Goal: Information Seeking & Learning: Learn about a topic

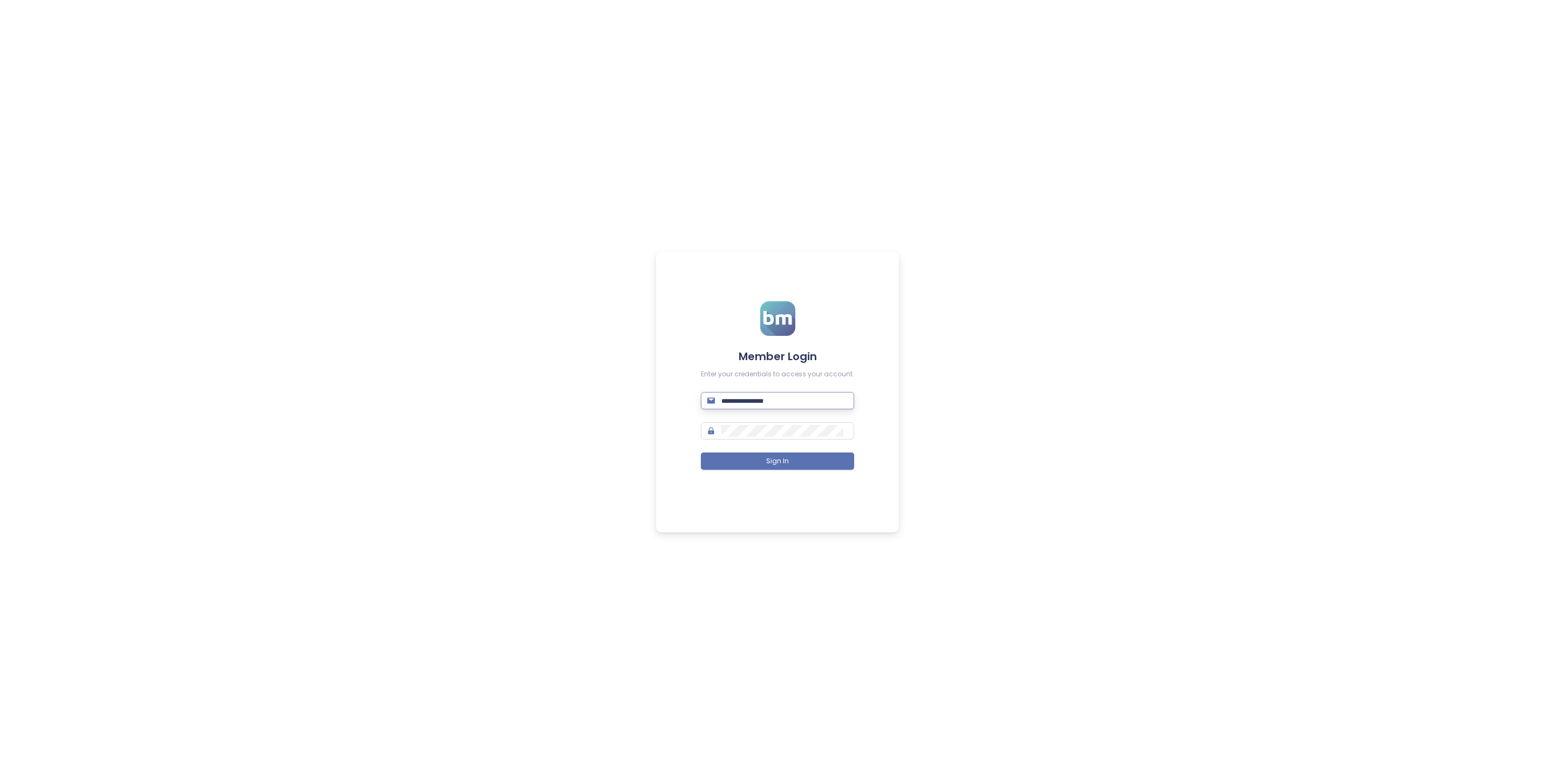
drag, startPoint x: 771, startPoint y: 396, endPoint x: 760, endPoint y: 394, distance: 11.2
click at [771, 396] on input "text" at bounding box center [784, 400] width 127 height 12
type input "**********"
click at [781, 464] on span "Sign In" at bounding box center [777, 461] width 23 height 10
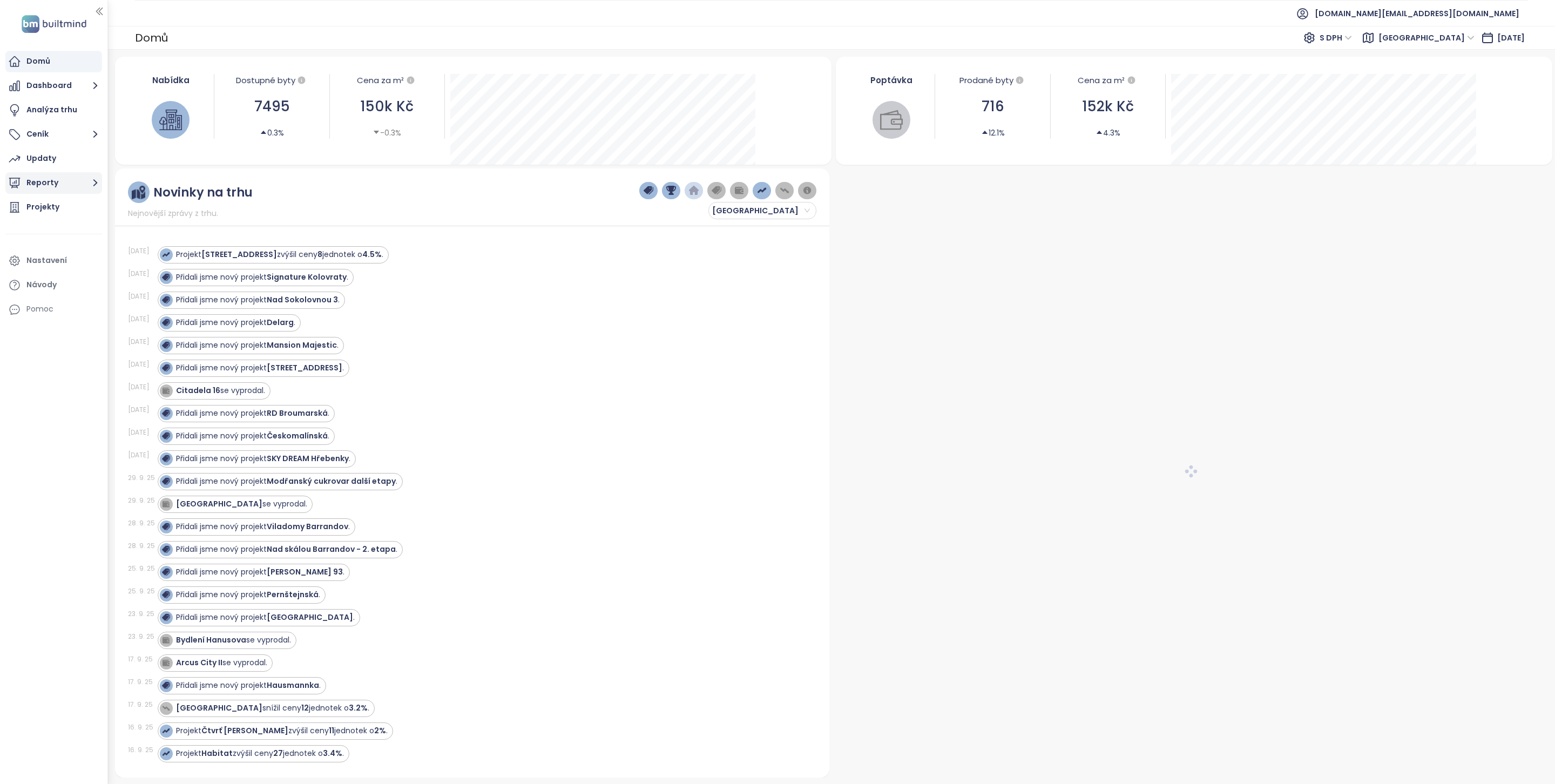
click at [76, 191] on button "Reporty" at bounding box center [54, 183] width 97 height 21
click at [73, 187] on button "Reporty" at bounding box center [54, 183] width 97 height 21
click at [73, 185] on button "Reporty" at bounding box center [54, 183] width 97 height 21
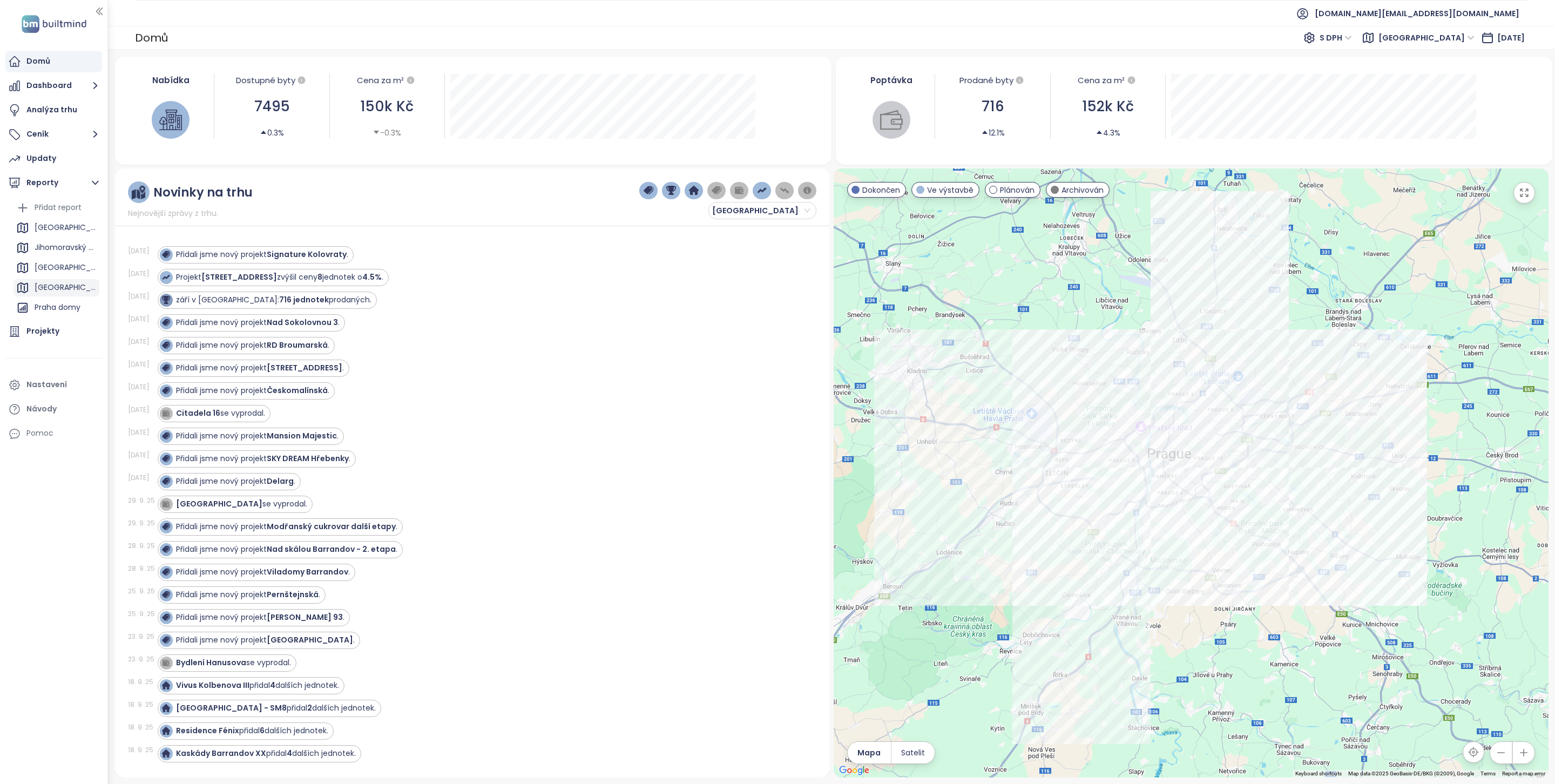
click at [59, 279] on div "Středočeský kraj" at bounding box center [56, 287] width 86 height 17
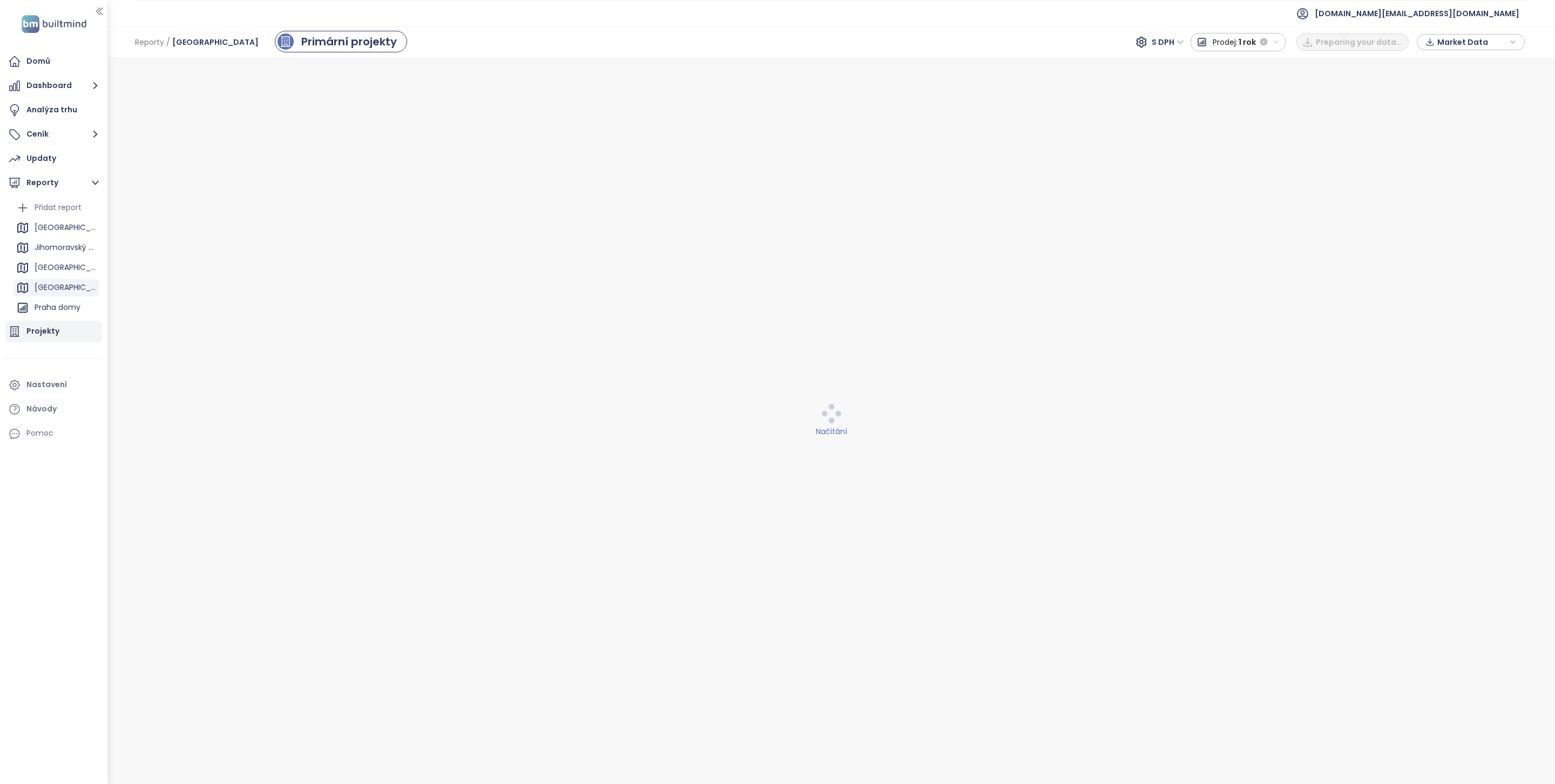
click at [69, 330] on div "Projekty" at bounding box center [54, 331] width 97 height 21
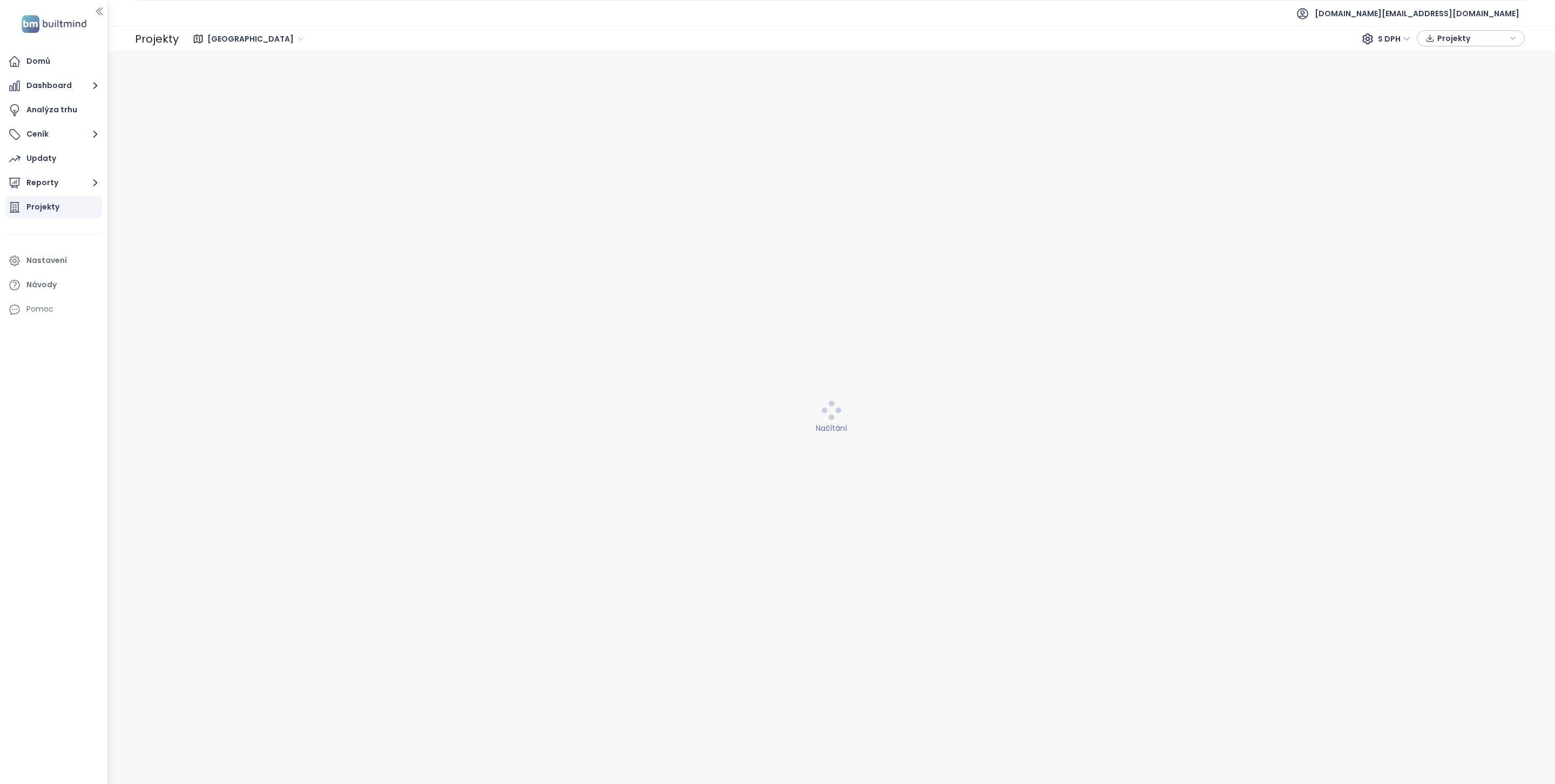
click at [231, 43] on span "Praha" at bounding box center [255, 39] width 96 height 16
click at [264, 108] on div "Středočeský kraj" at bounding box center [258, 112] width 96 height 12
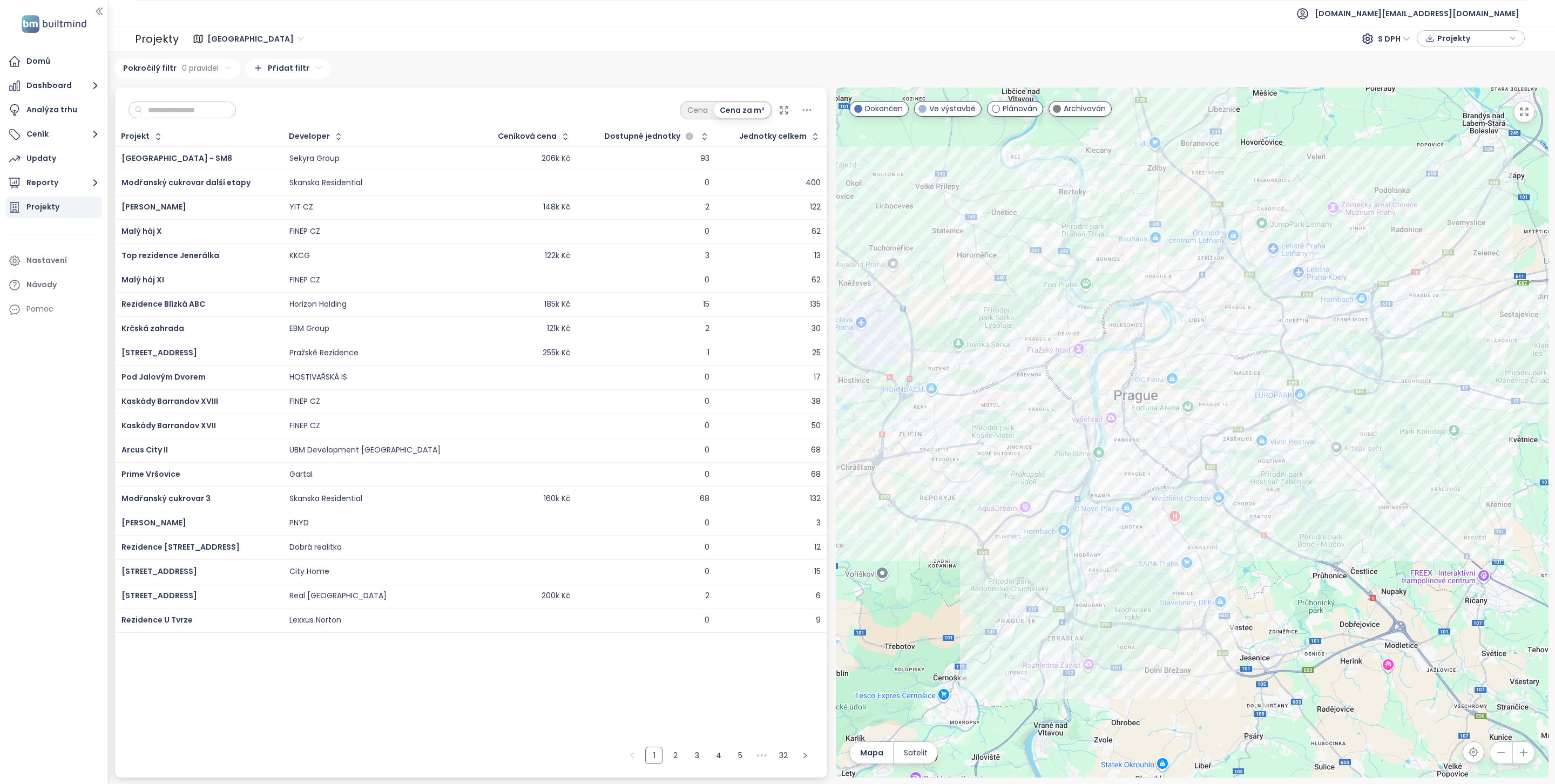
click at [204, 120] on div "Cena Cena za m²" at bounding box center [471, 107] width 713 height 40
click at [204, 116] on input "text" at bounding box center [186, 110] width 87 height 16
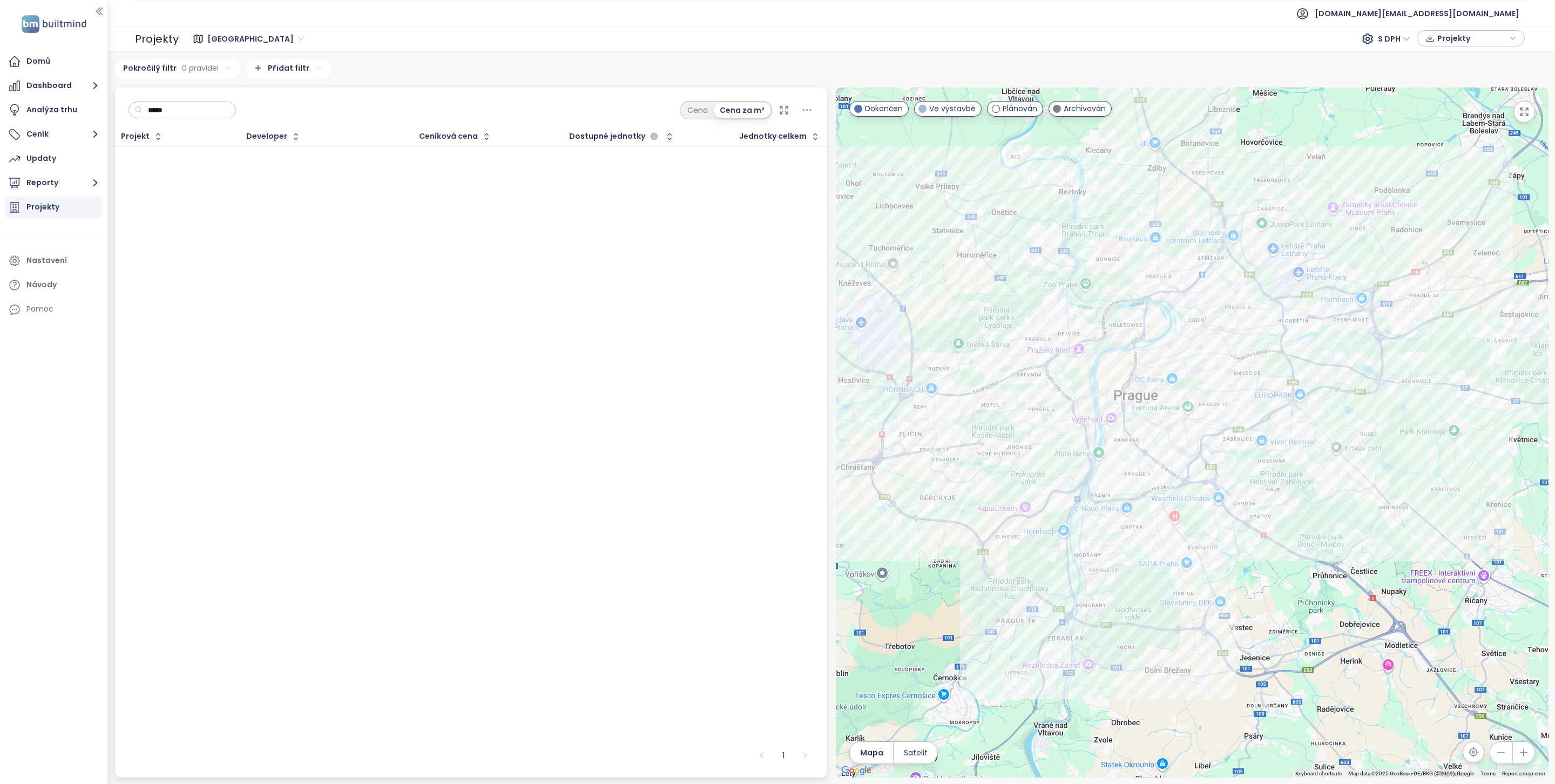
type input "******"
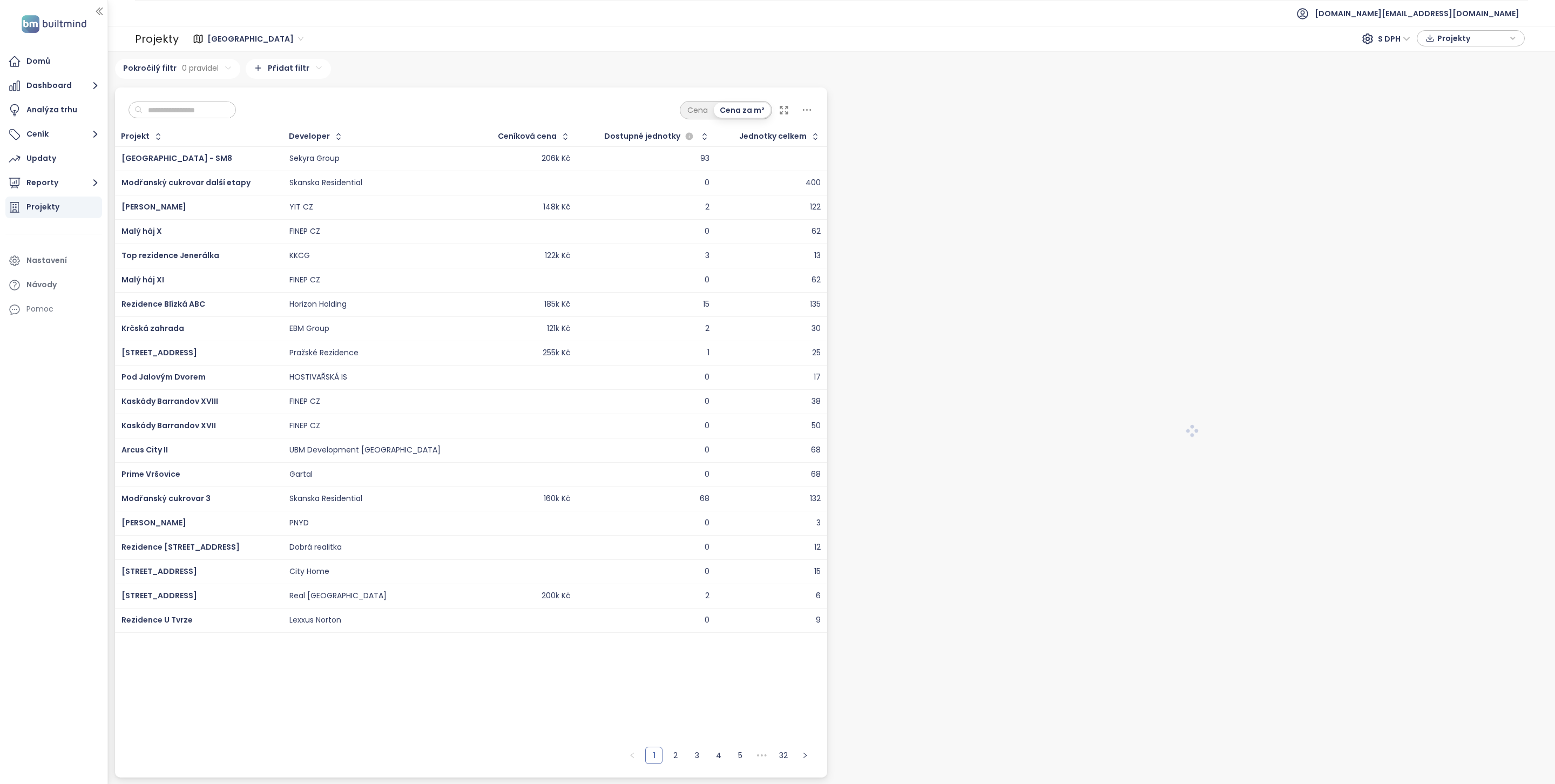
click at [183, 108] on input "text" at bounding box center [186, 110] width 87 height 16
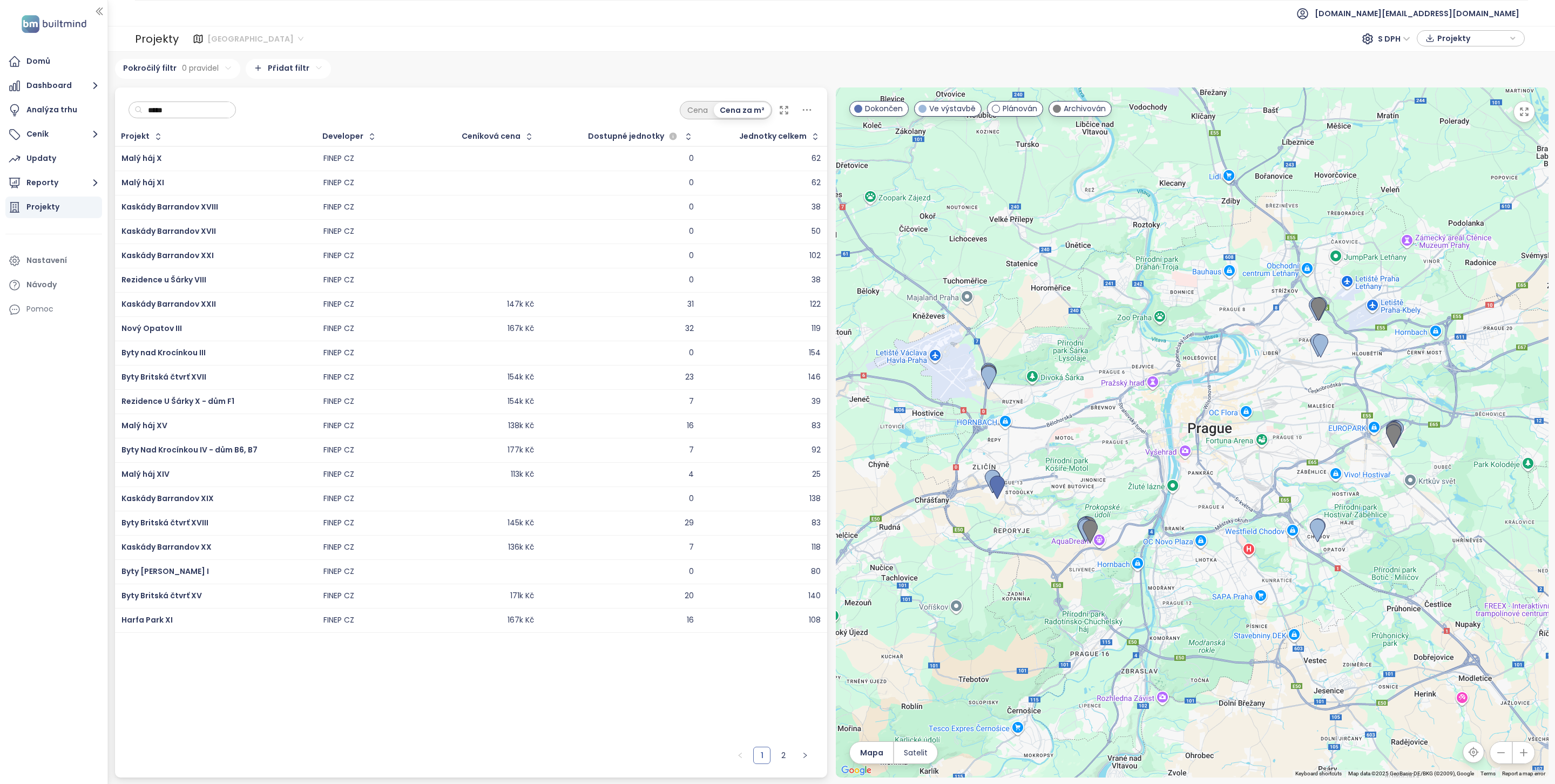
click at [220, 39] on span "Praha" at bounding box center [255, 39] width 96 height 16
type input "*****"
click at [241, 108] on div "Středočeský kraj" at bounding box center [258, 112] width 96 height 12
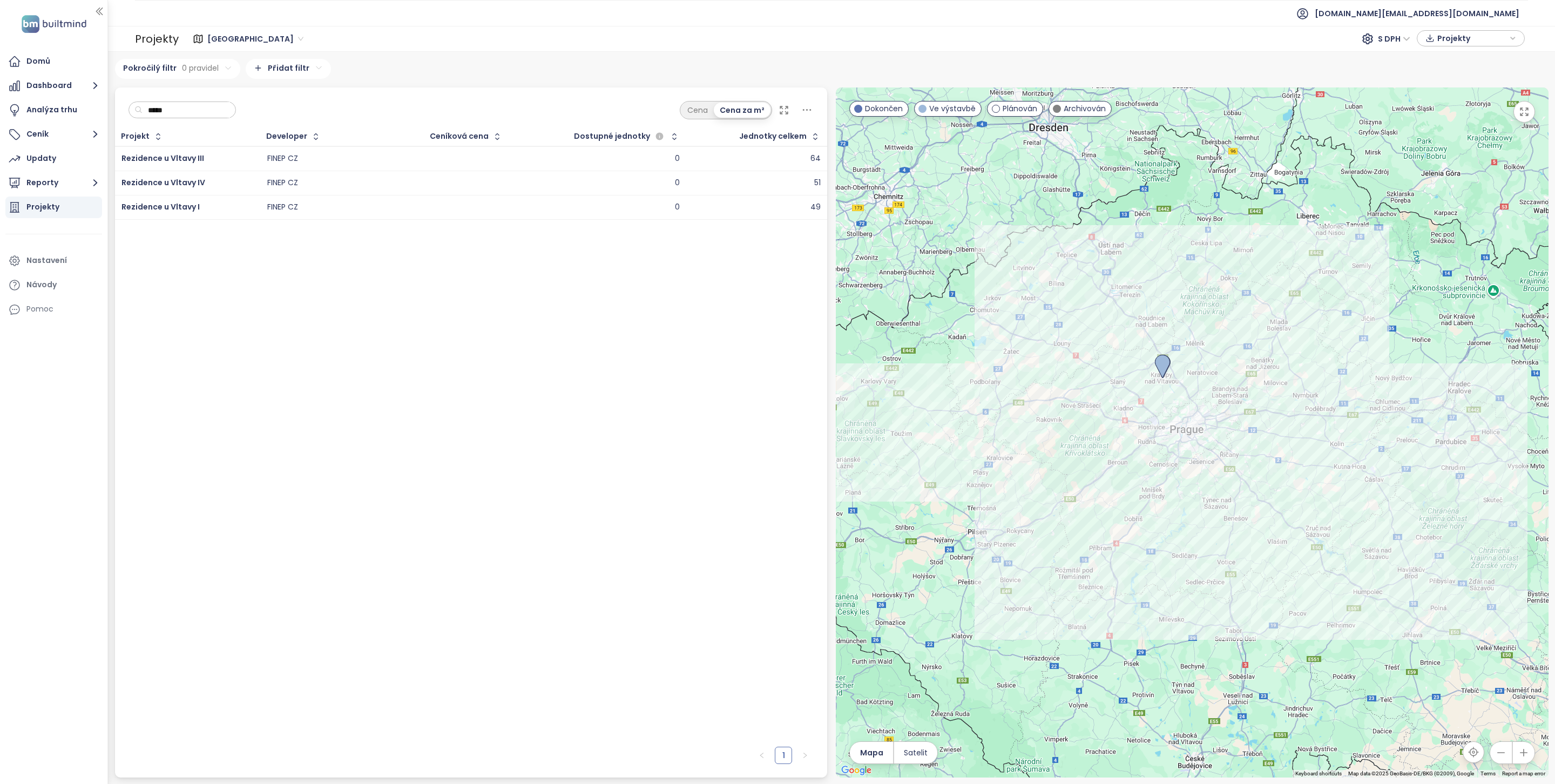
click at [192, 107] on input "*****" at bounding box center [186, 110] width 87 height 16
click at [192, 180] on span "Rezidence u Vltavy IV" at bounding box center [163, 183] width 84 height 11
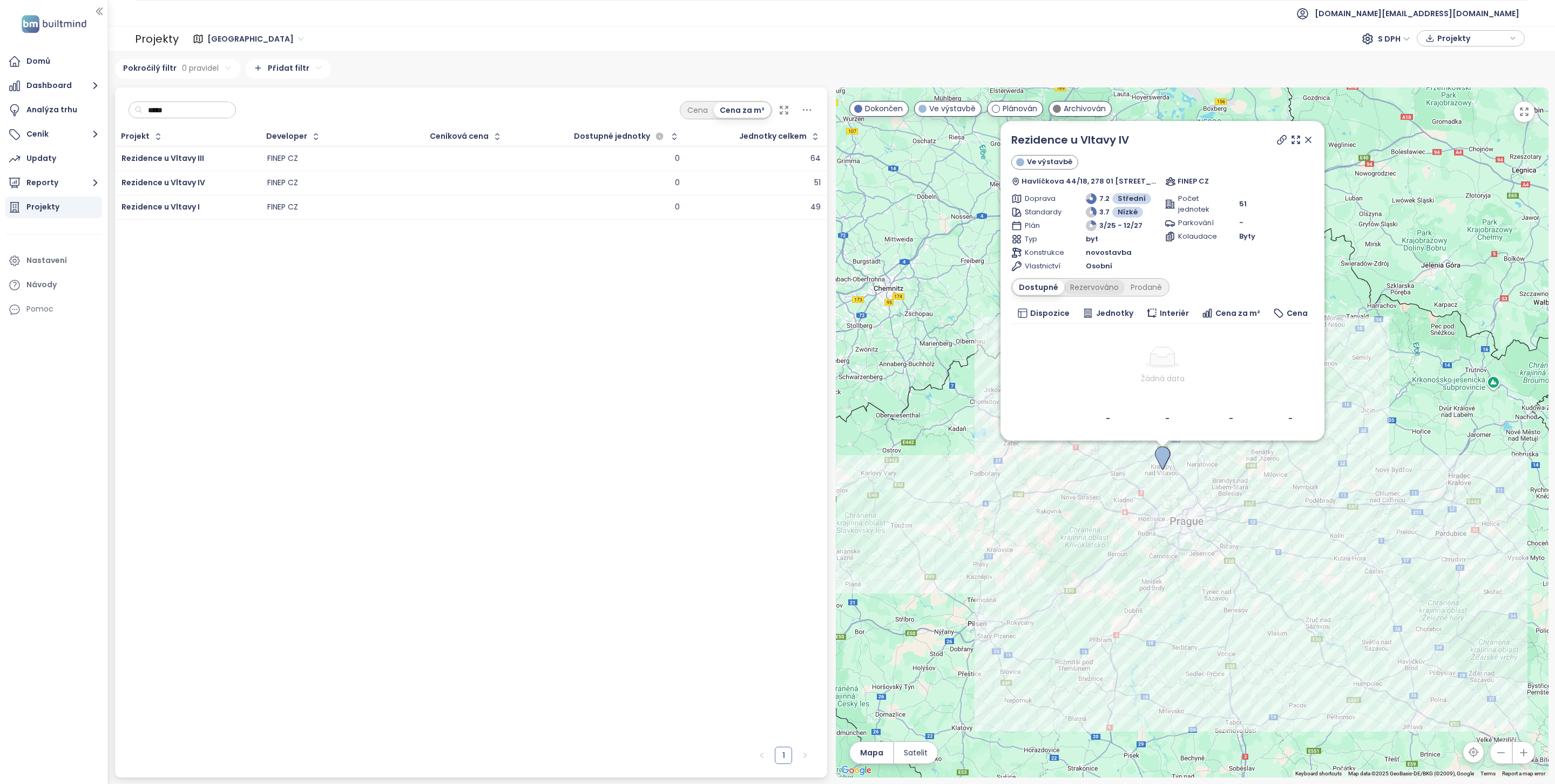
click at [1091, 292] on div "Rezervováno" at bounding box center [1094, 287] width 61 height 15
click at [1042, 287] on div "Dostupné" at bounding box center [1037, 287] width 48 height 15
click at [229, 35] on span "Středočeský kraj" at bounding box center [255, 39] width 96 height 16
click at [238, 59] on div "Praha" at bounding box center [258, 60] width 96 height 12
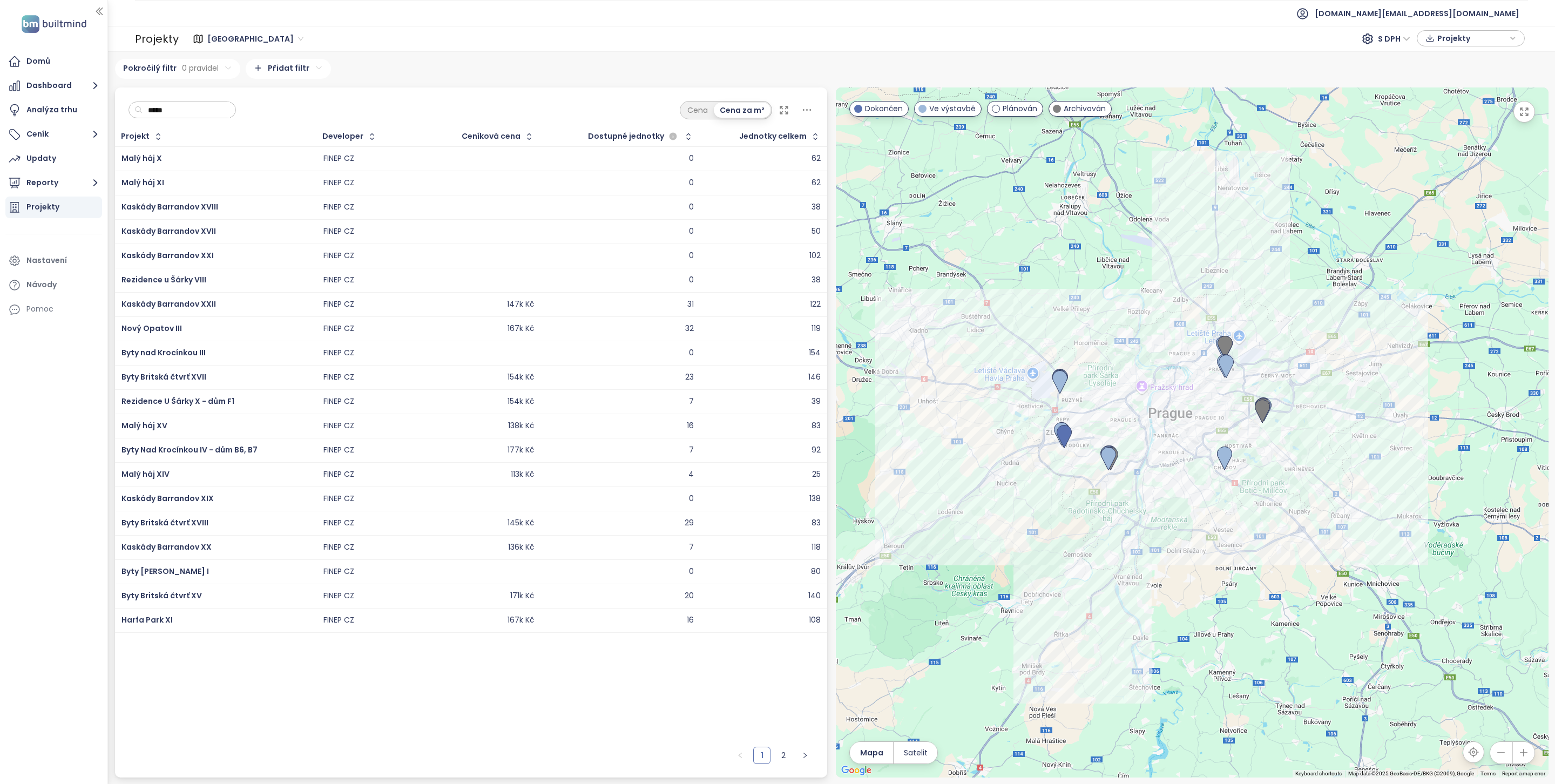
click at [188, 618] on div "Harfa Park XI" at bounding box center [216, 620] width 188 height 13
click at [164, 624] on span "Harfa Park XI" at bounding box center [147, 619] width 51 height 11
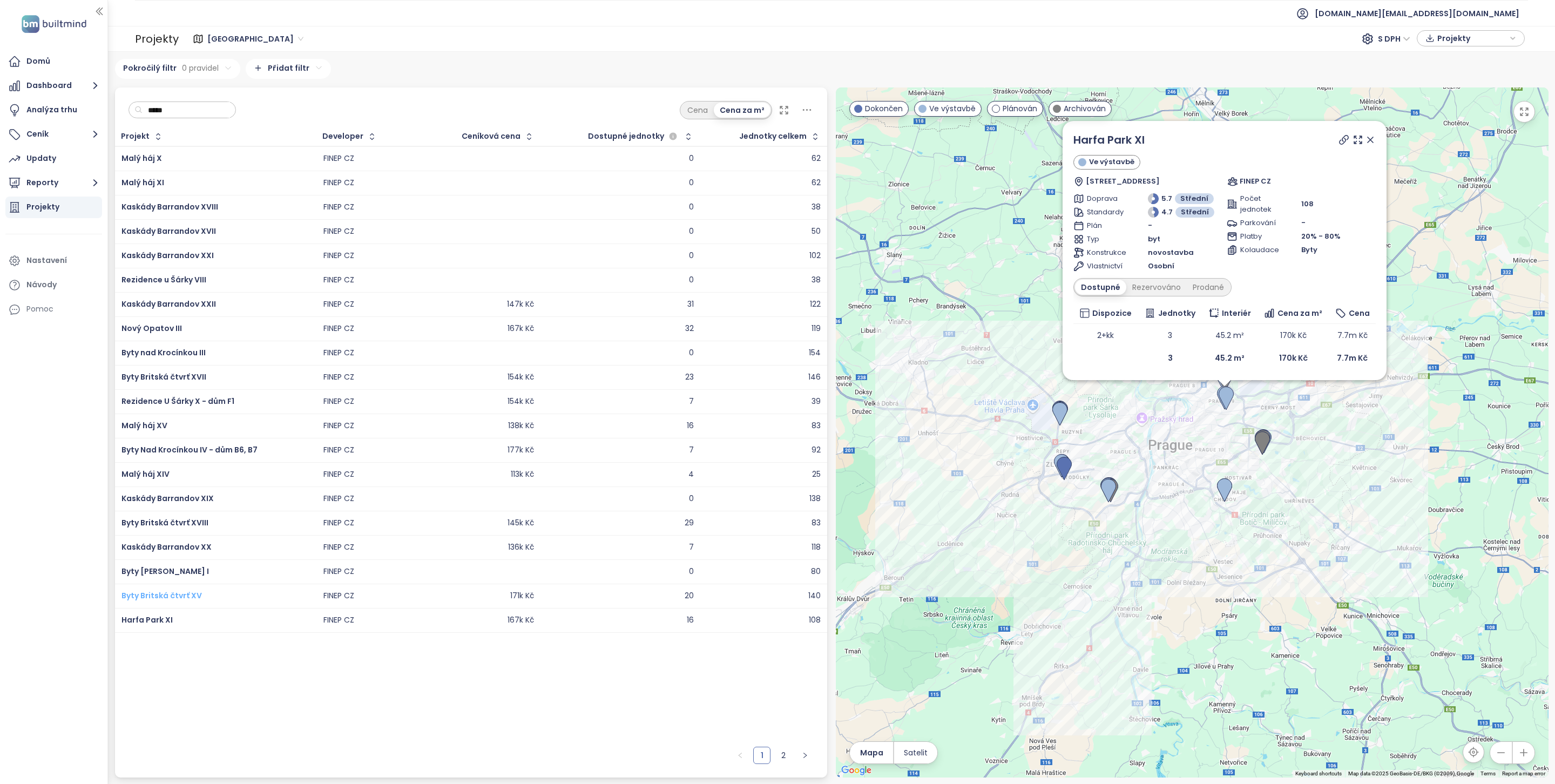
click at [199, 598] on span "Byty Britská čtvrť XV" at bounding box center [162, 596] width 81 height 11
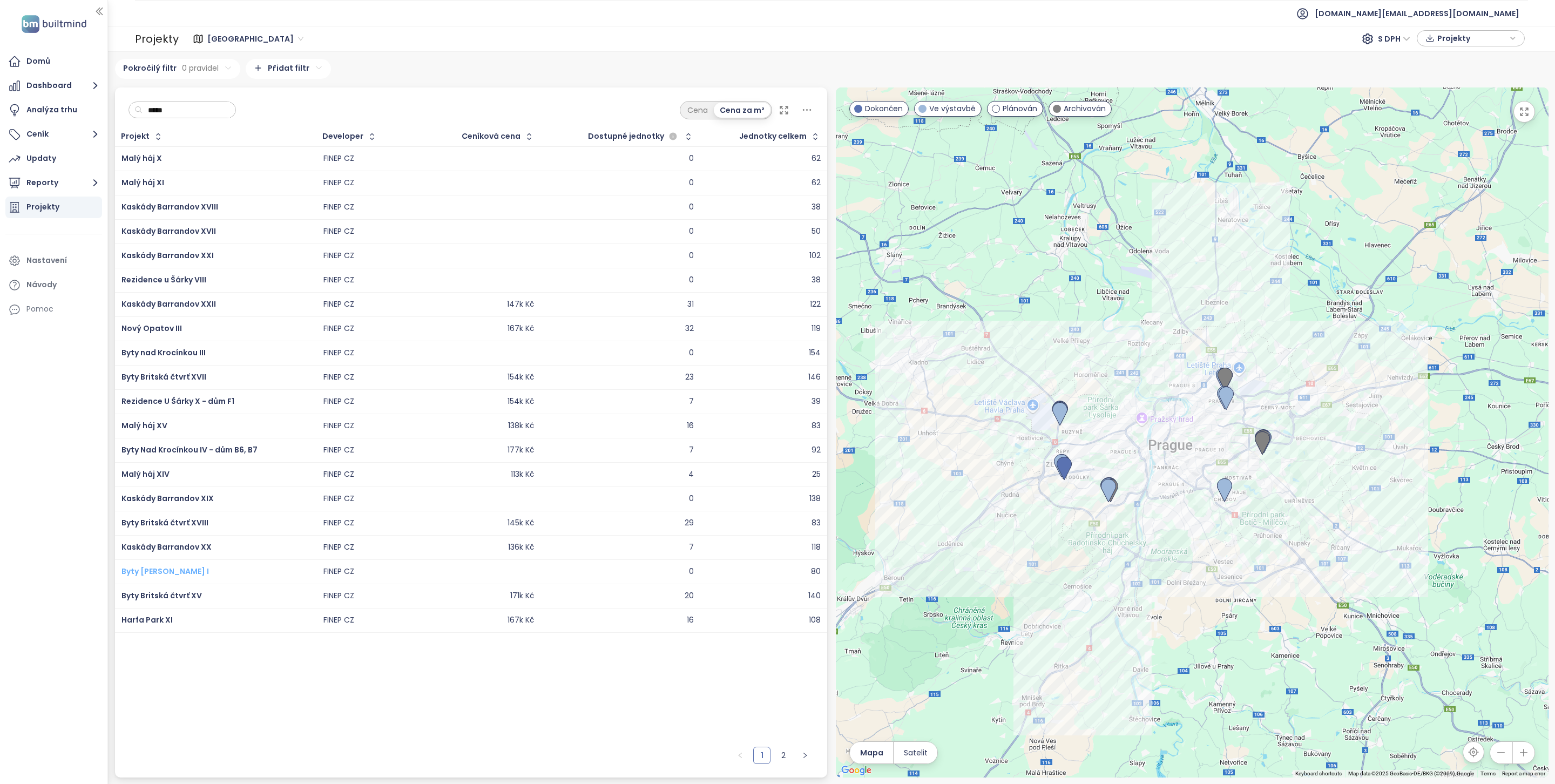
click at [187, 577] on span "Byty Nad Krocínkou I" at bounding box center [165, 571] width 87 height 11
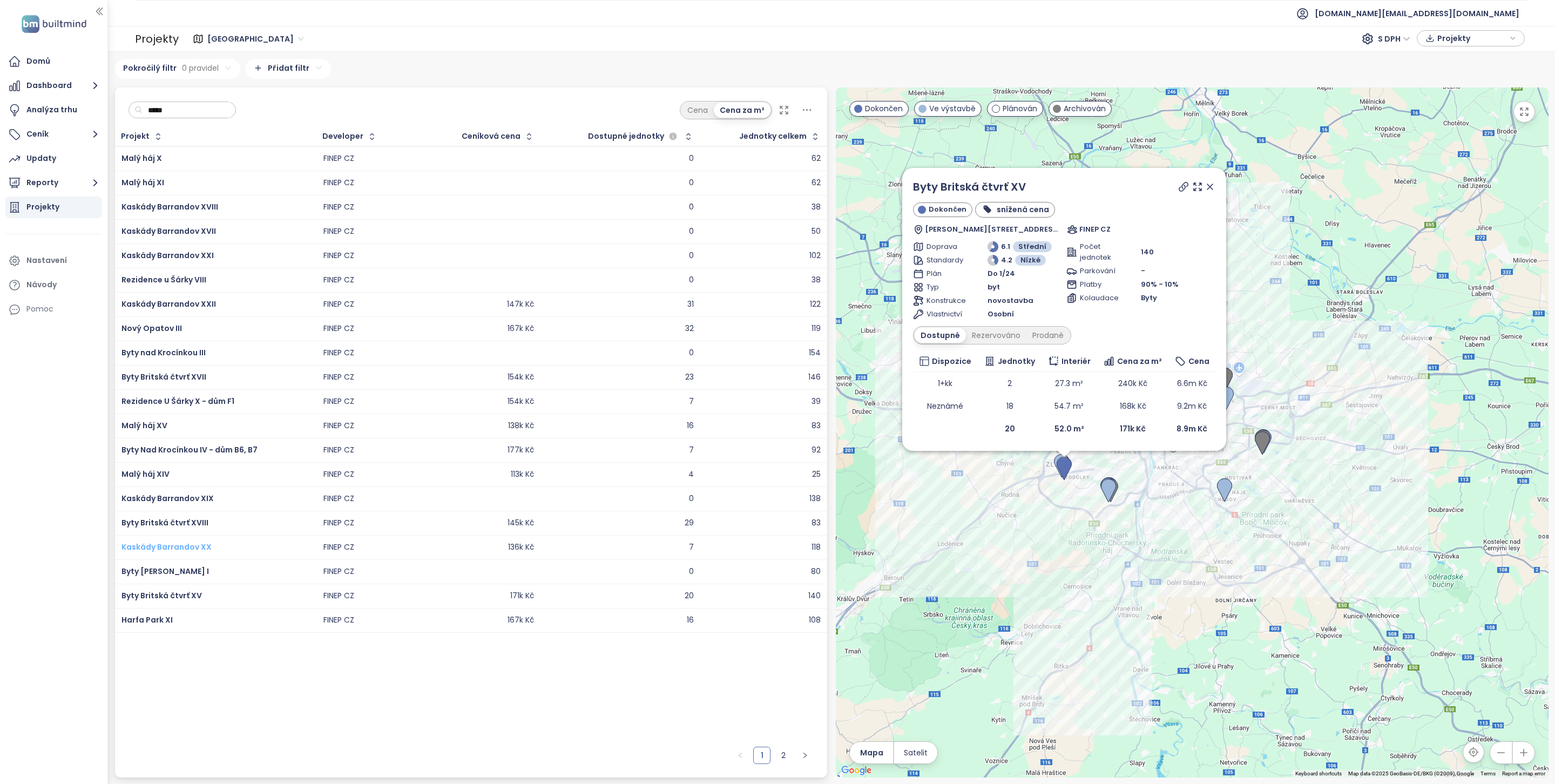
click at [187, 552] on span "Kaskády Barrandov XX" at bounding box center [166, 547] width 90 height 11
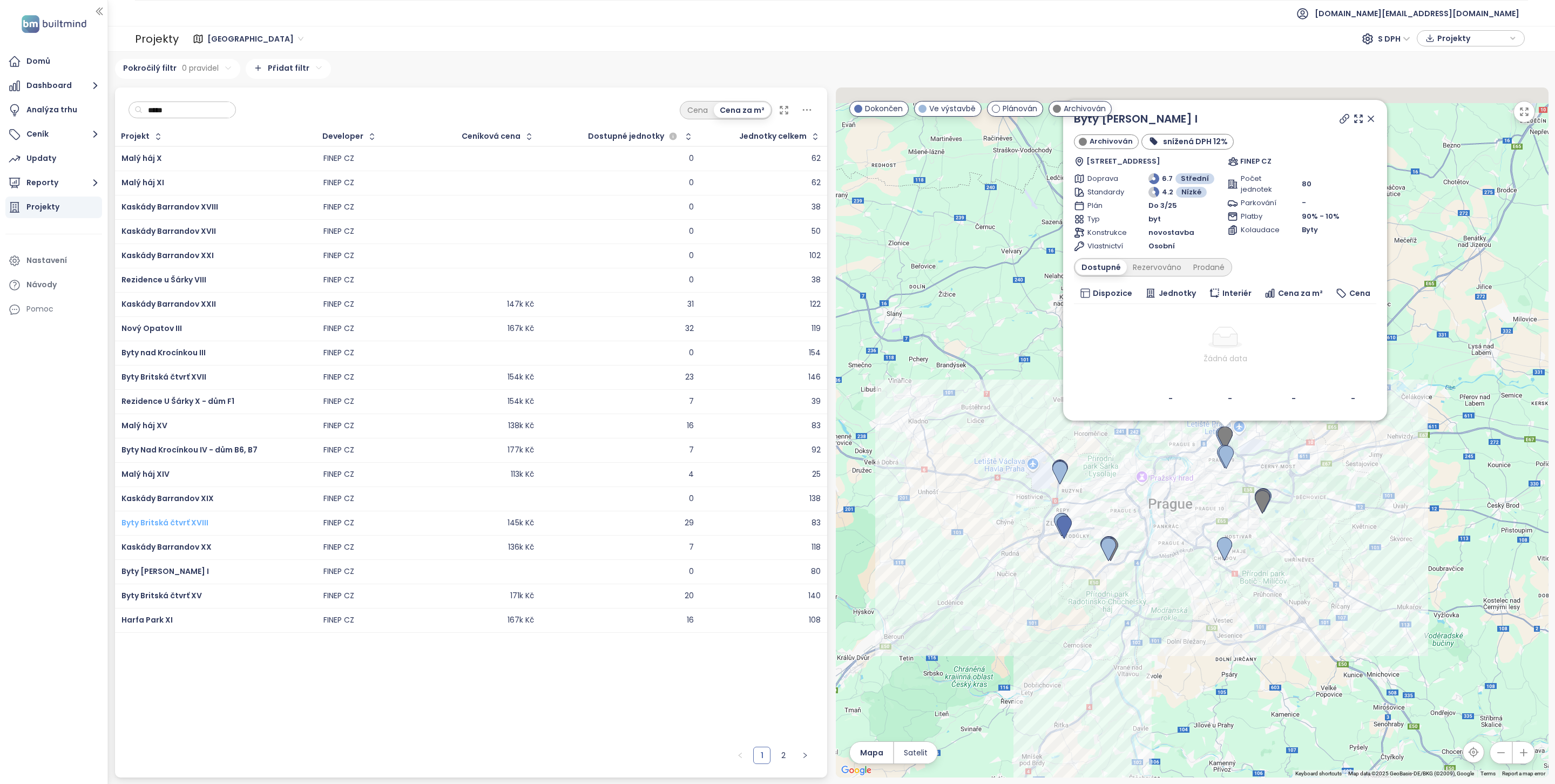
click at [188, 522] on span "Byty Britská čtvrť XVIII" at bounding box center [165, 523] width 87 height 11
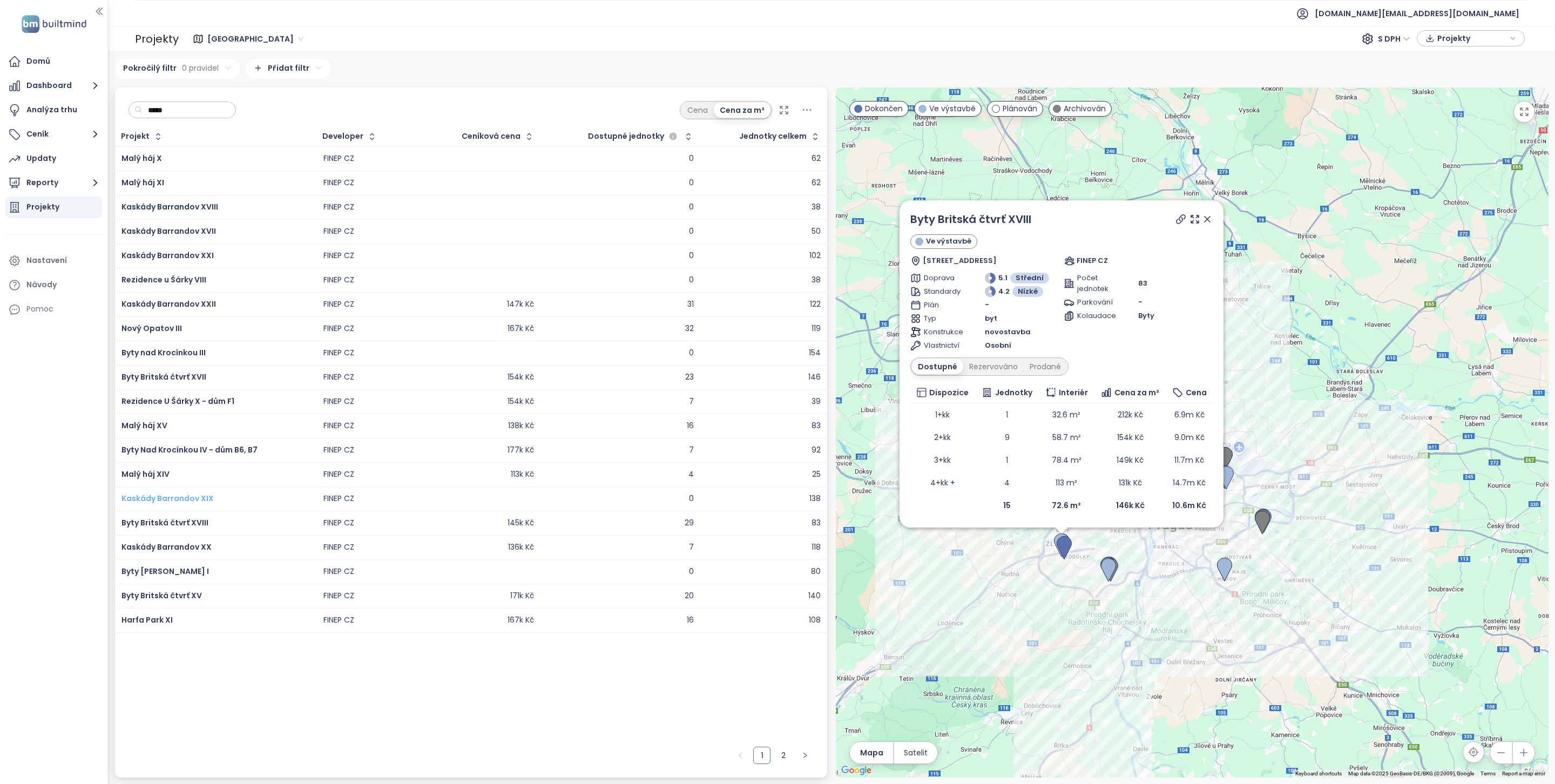
click at [190, 499] on span "Kaskády Barrandov XIX" at bounding box center [168, 498] width 92 height 11
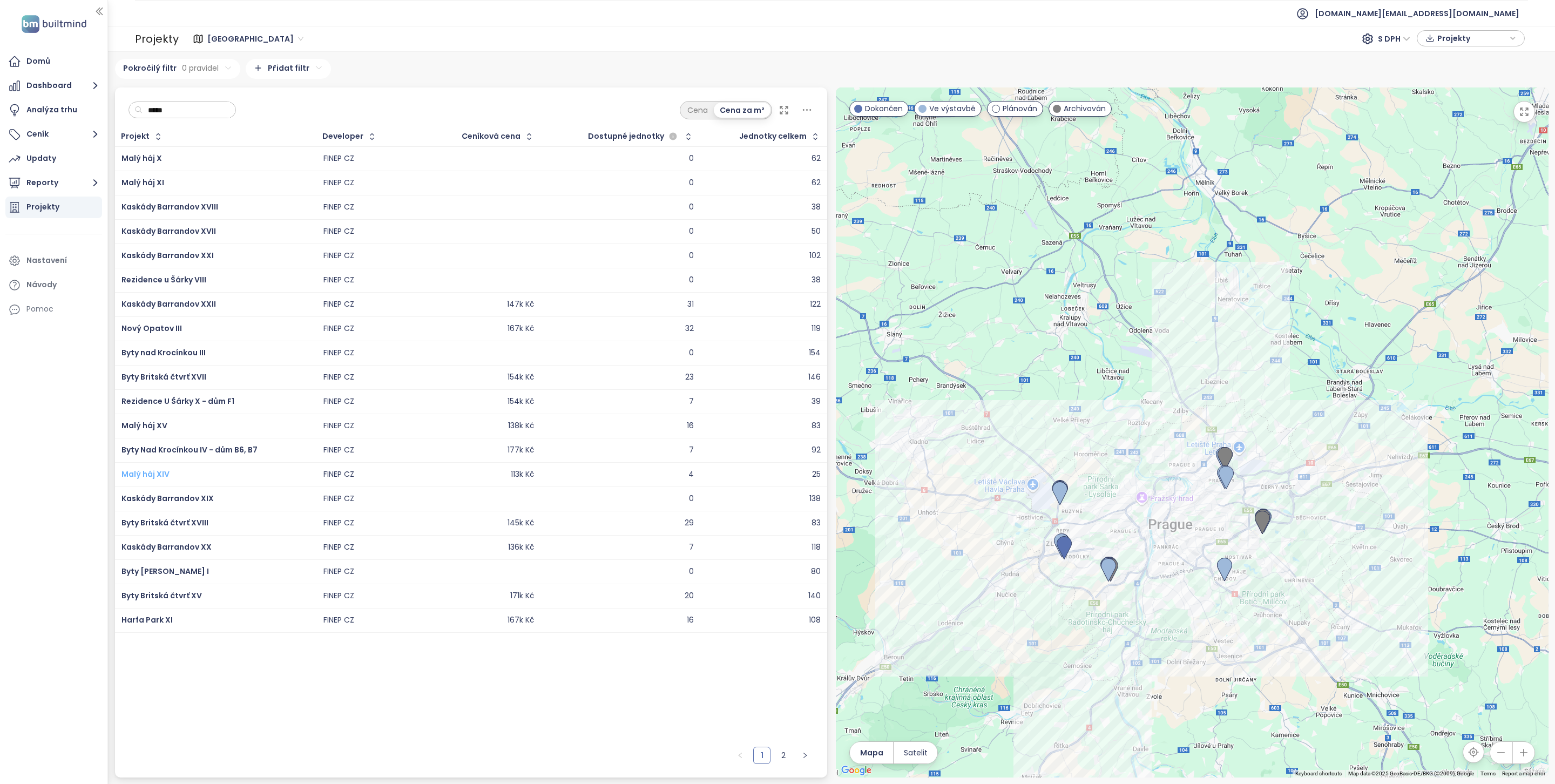
click at [152, 479] on span "Malý háj XIV" at bounding box center [146, 474] width 48 height 11
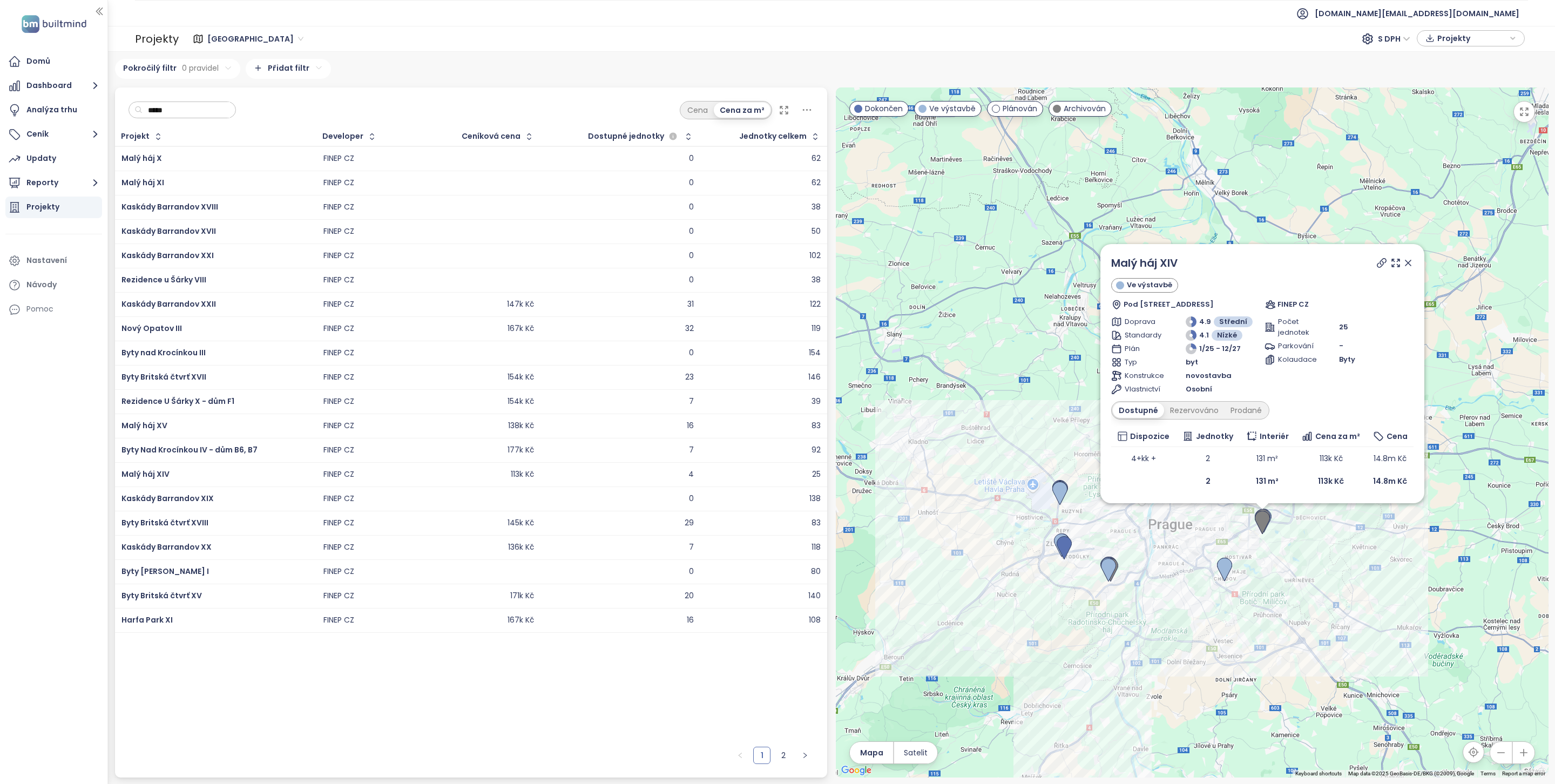
click at [158, 444] on td "Byty Nad Krocínkou IV - dům B6, B7" at bounding box center [216, 450] width 202 height 24
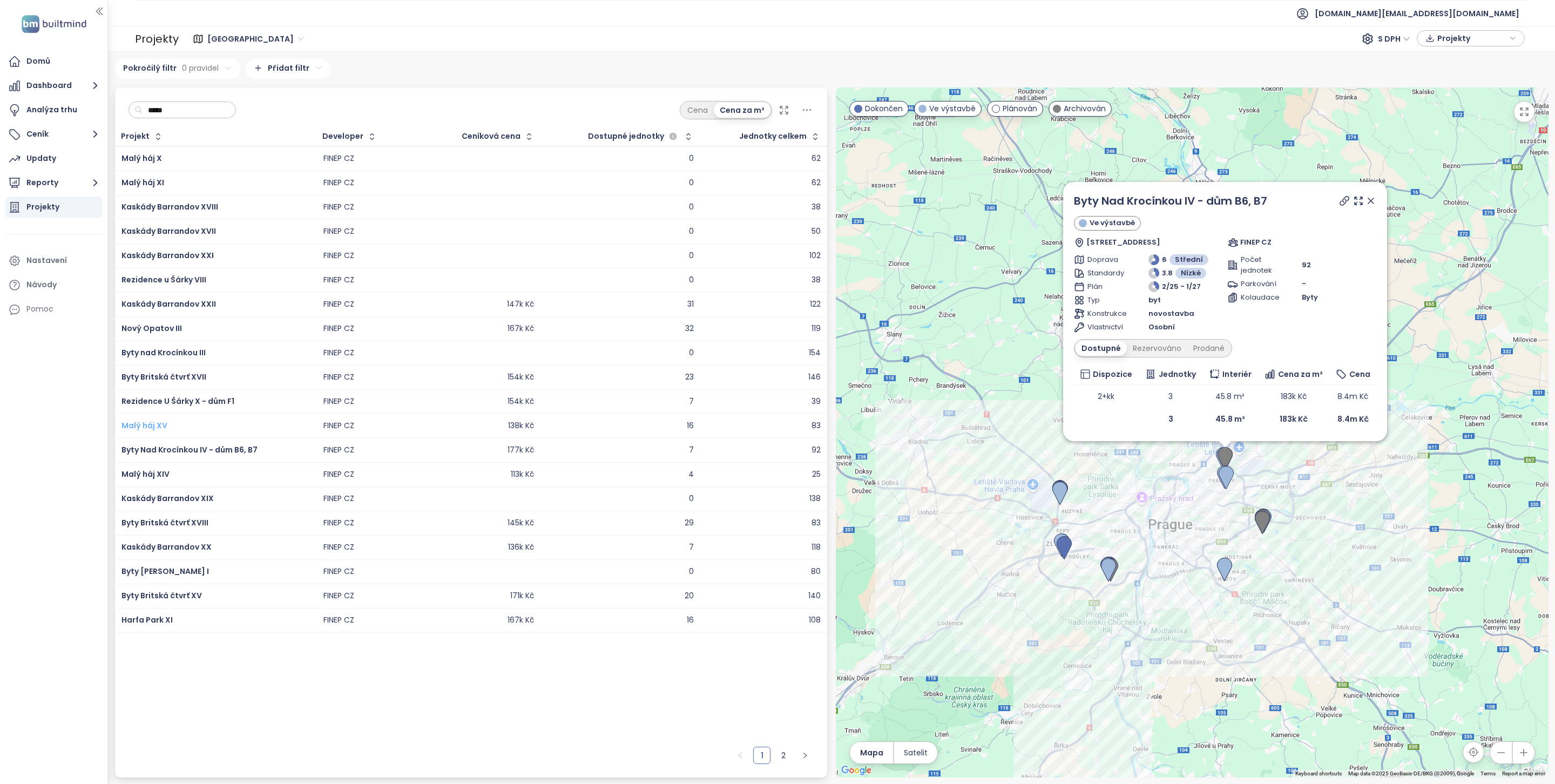
click at [153, 428] on span "Malý háj XV" at bounding box center [144, 426] width 46 height 11
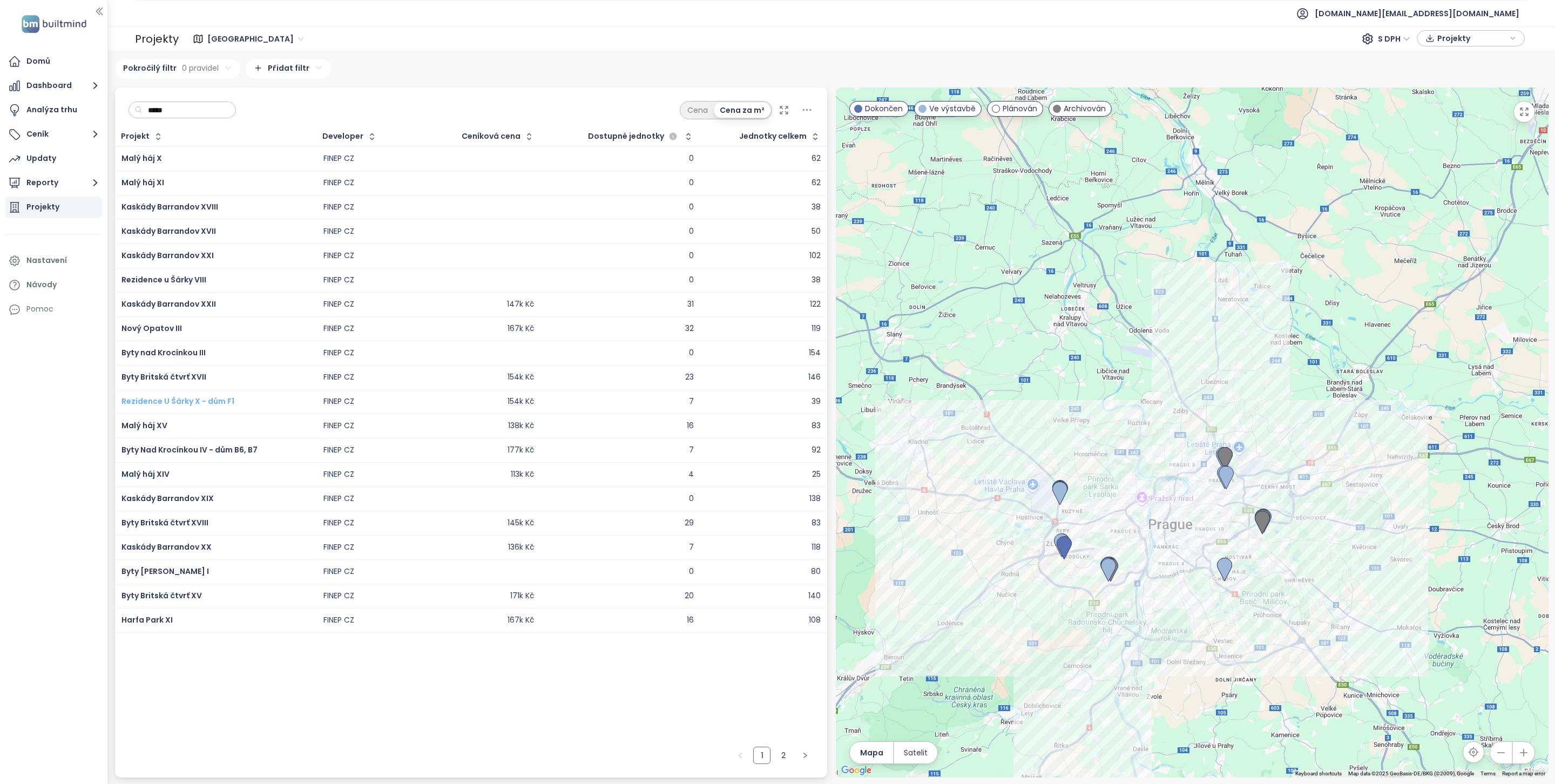
click at [155, 405] on span "Rezidence U Šárky X - dům F1" at bounding box center [178, 401] width 113 height 11
click at [155, 382] on span "Byty Britská čtvrť XVII" at bounding box center [164, 377] width 85 height 11
click at [160, 351] on span "Byty nad Krocínkou III" at bounding box center [164, 353] width 84 height 11
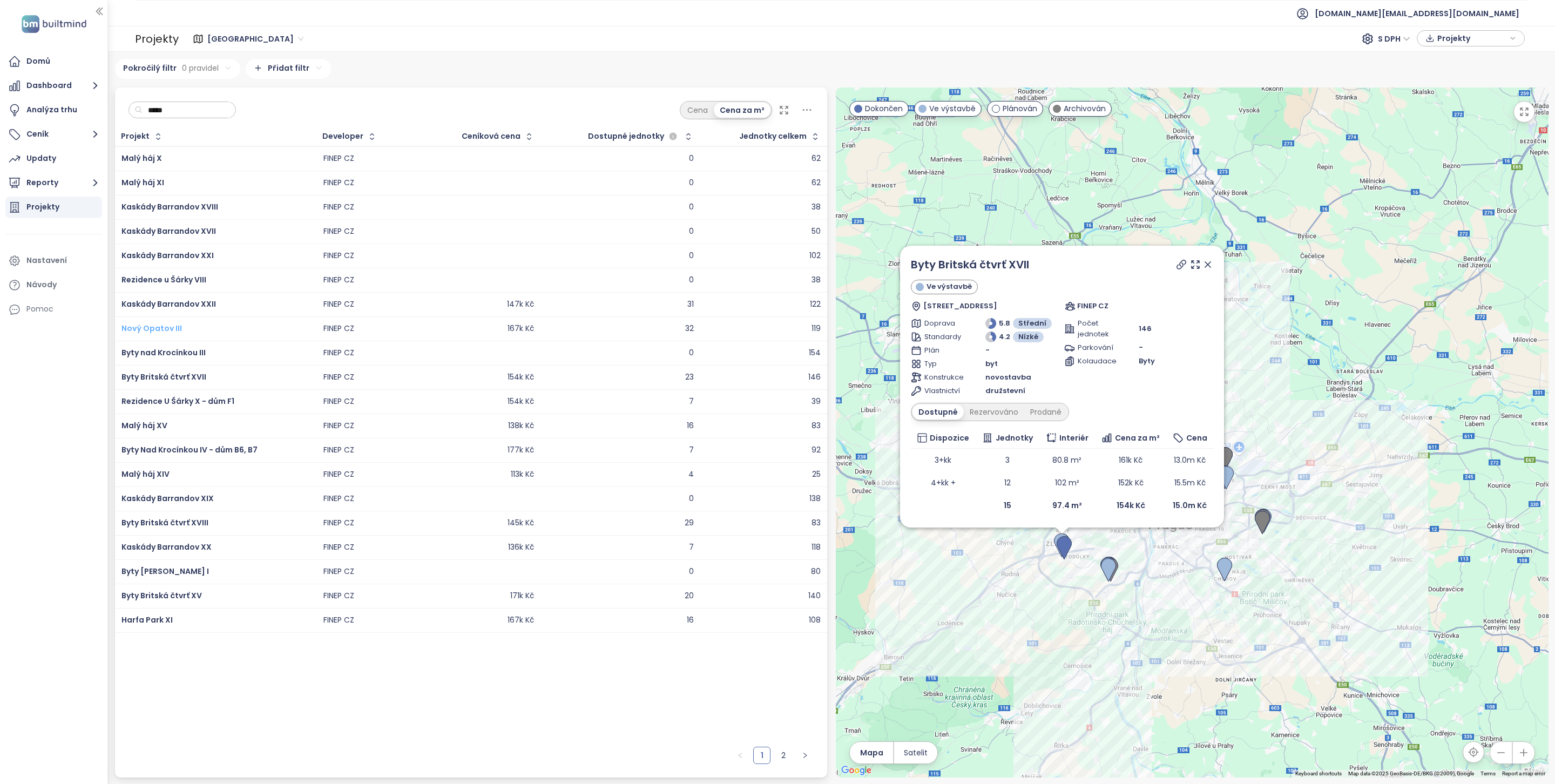
click at [158, 329] on span "Nový Opatov III" at bounding box center [152, 328] width 61 height 11
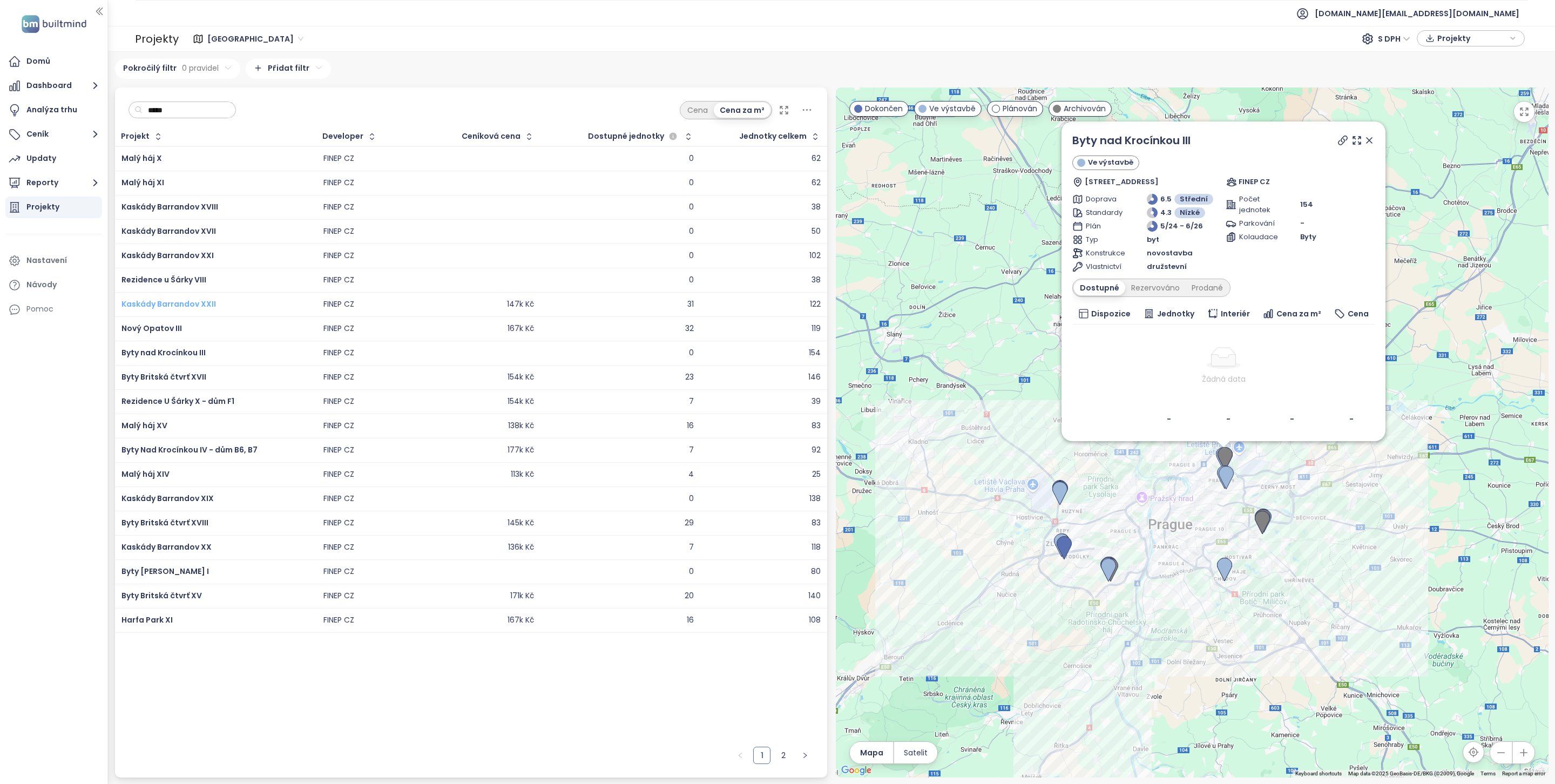
click at [163, 305] on span "Kaskády Barrandov XXII" at bounding box center [169, 304] width 94 height 11
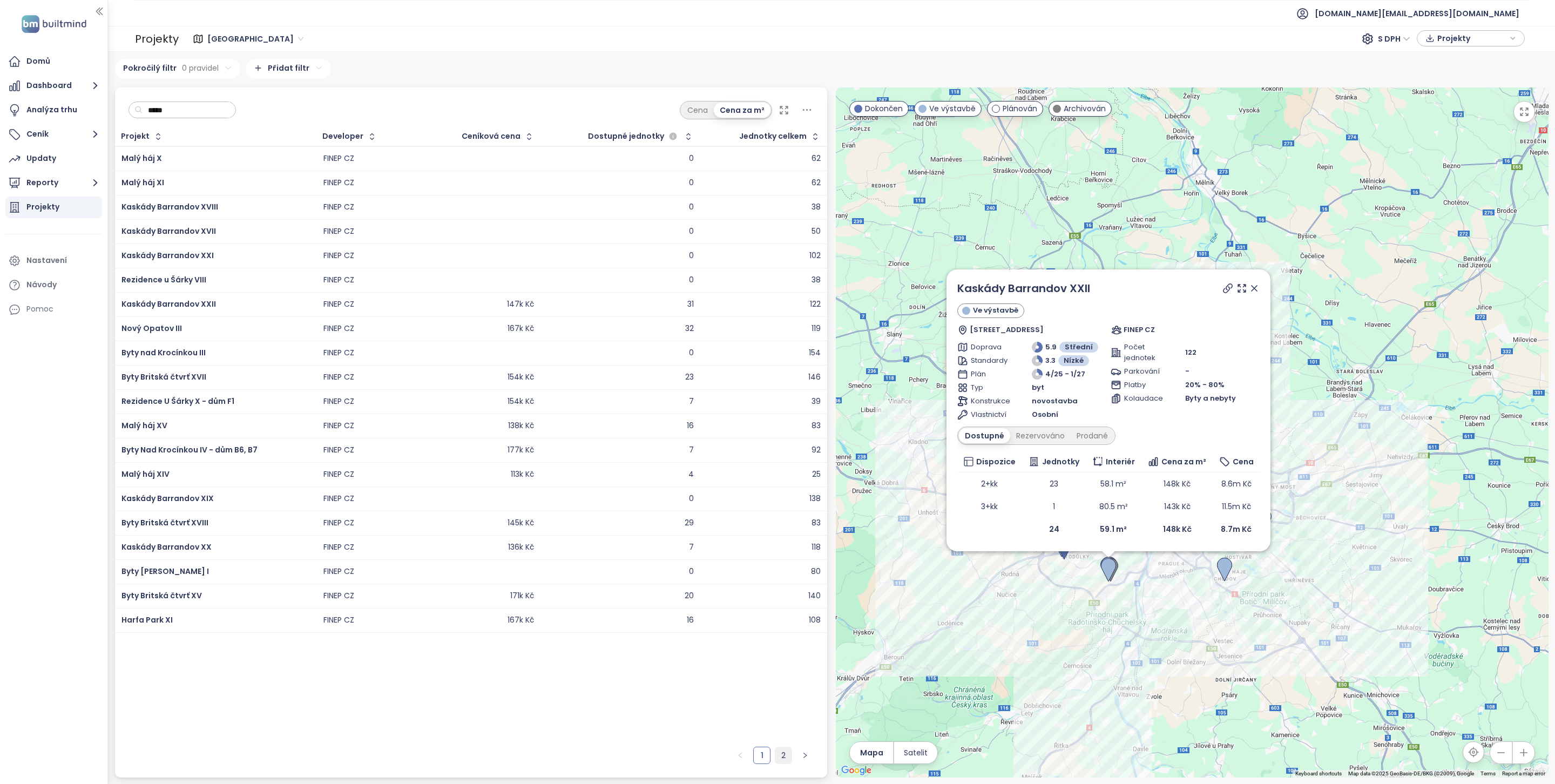
click at [784, 755] on link "2" at bounding box center [783, 755] width 16 height 16
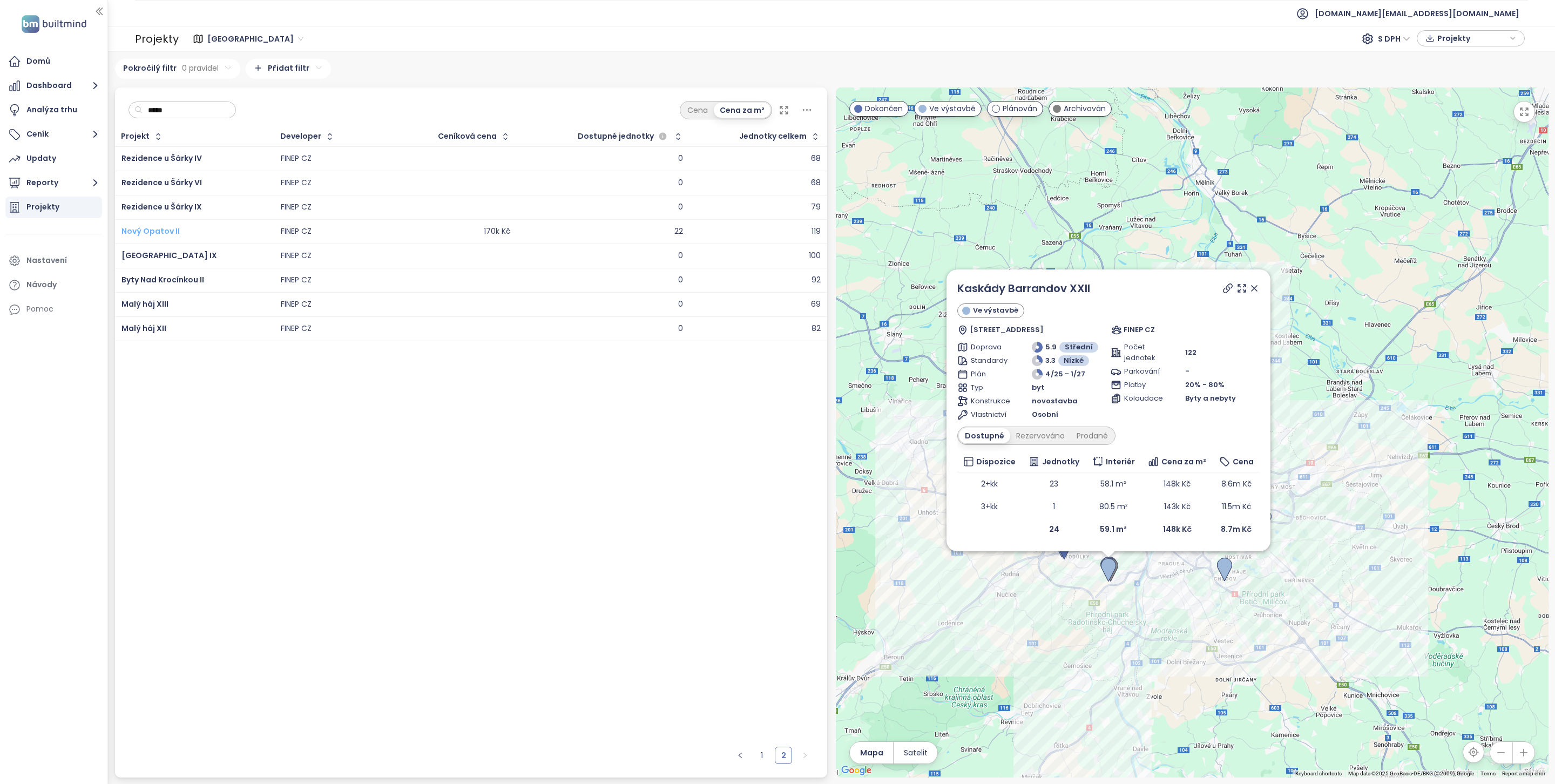
click at [151, 229] on span "Nový Opatov II" at bounding box center [150, 231] width 58 height 11
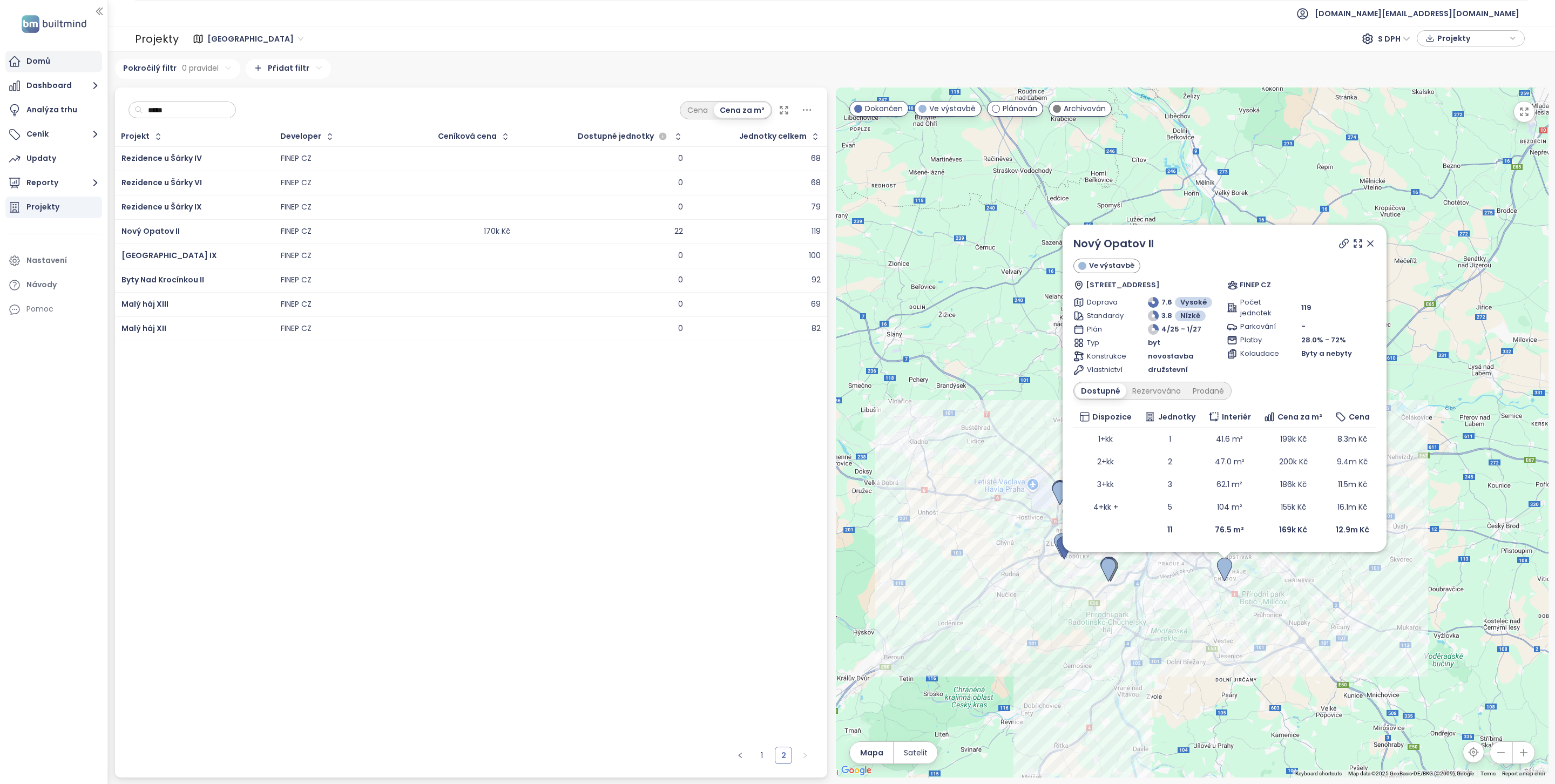
click at [70, 61] on div "Domů" at bounding box center [54, 61] width 97 height 21
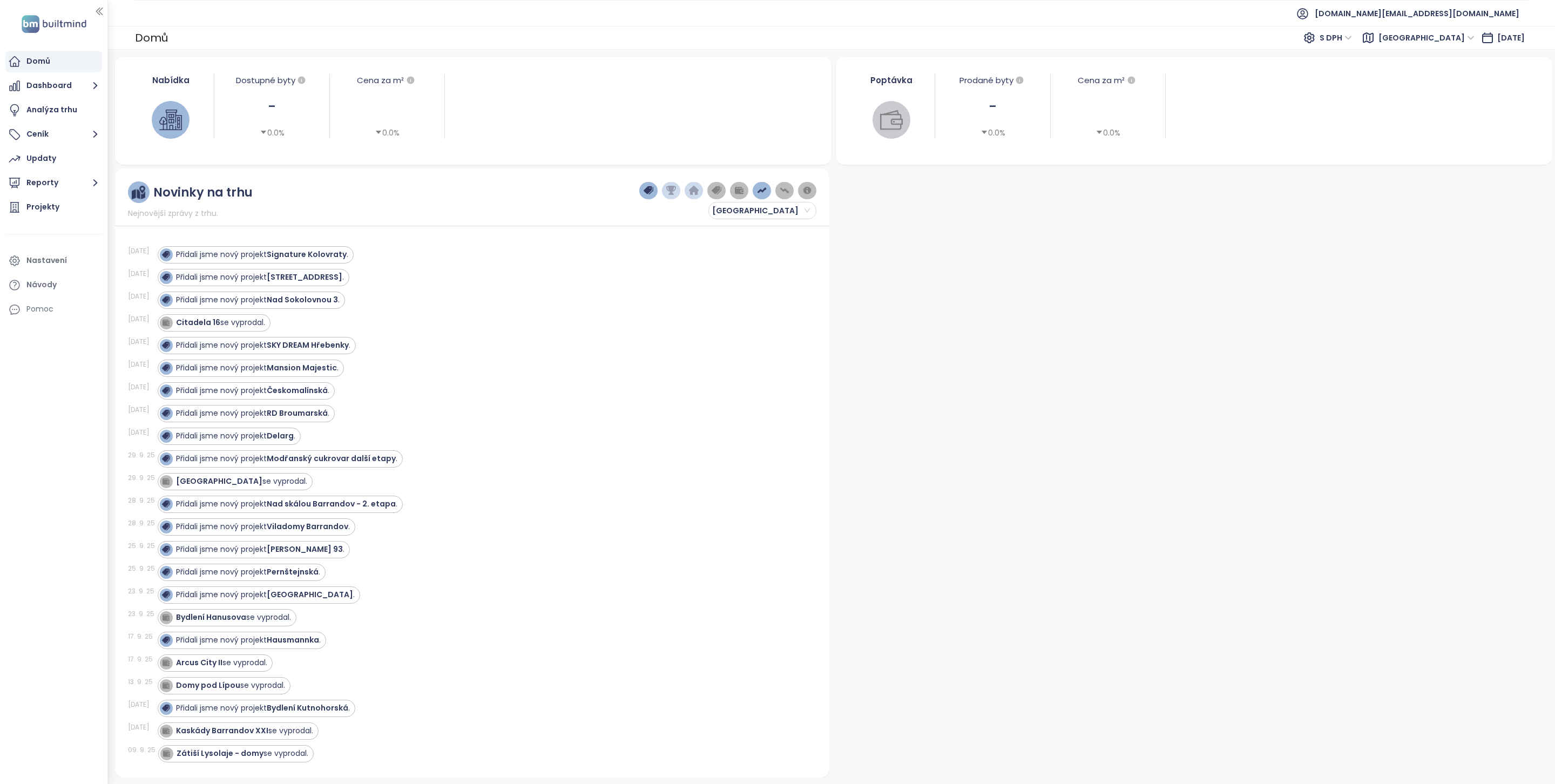
click at [284, 254] on strong "Signature Kolovraty" at bounding box center [306, 254] width 80 height 11
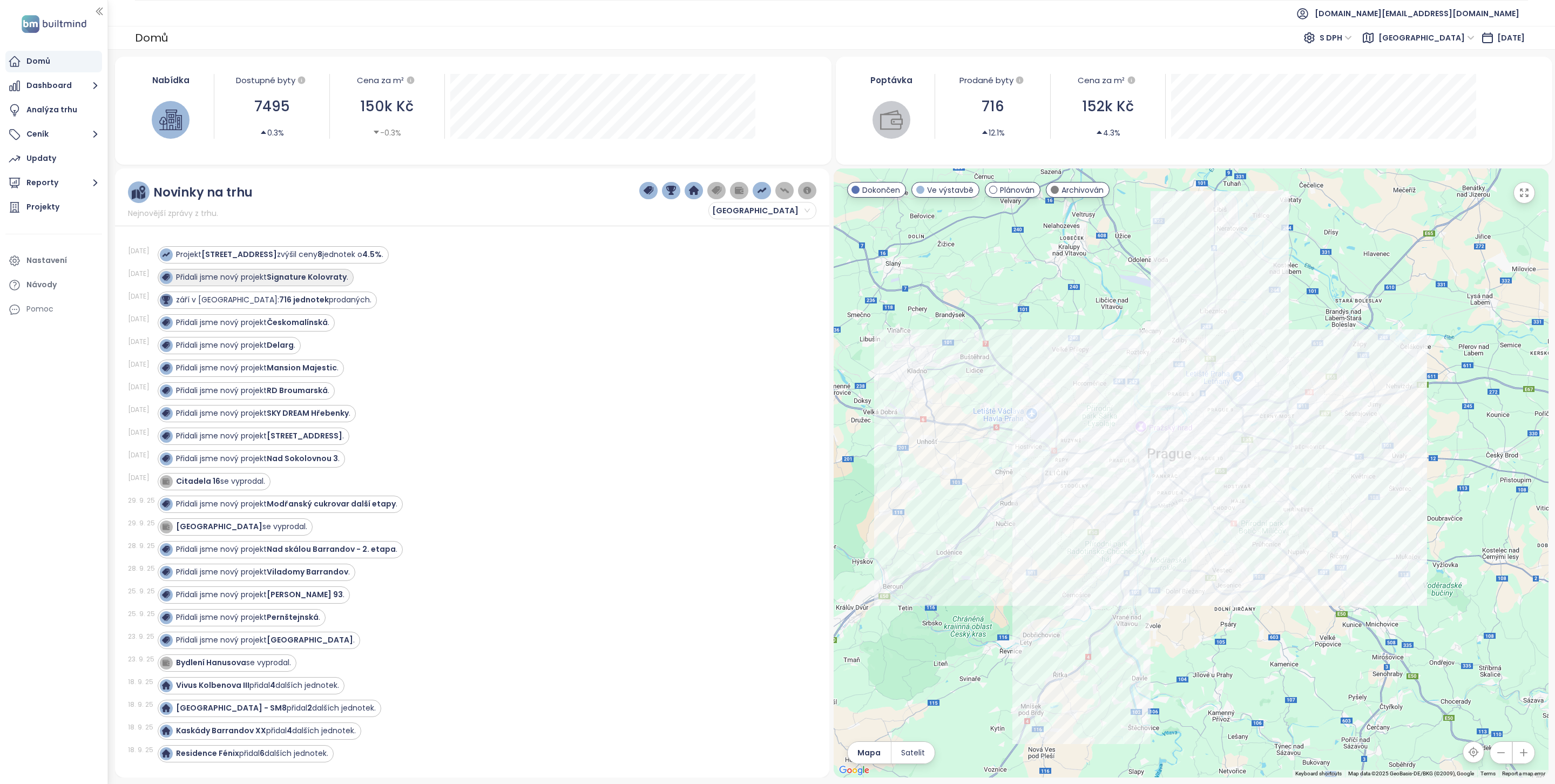
click at [331, 278] on strong "Signature Kolovraty" at bounding box center [306, 277] width 80 height 11
click at [335, 278] on strong "Signature Kolovraty" at bounding box center [306, 277] width 80 height 11
click at [291, 300] on div "září v číslech: 716 jednotek prodaných." at bounding box center [274, 300] width 196 height 12
click at [289, 326] on div "Prodané Rezervováno Celkově Dispozice" at bounding box center [778, 392] width 1555 height 784
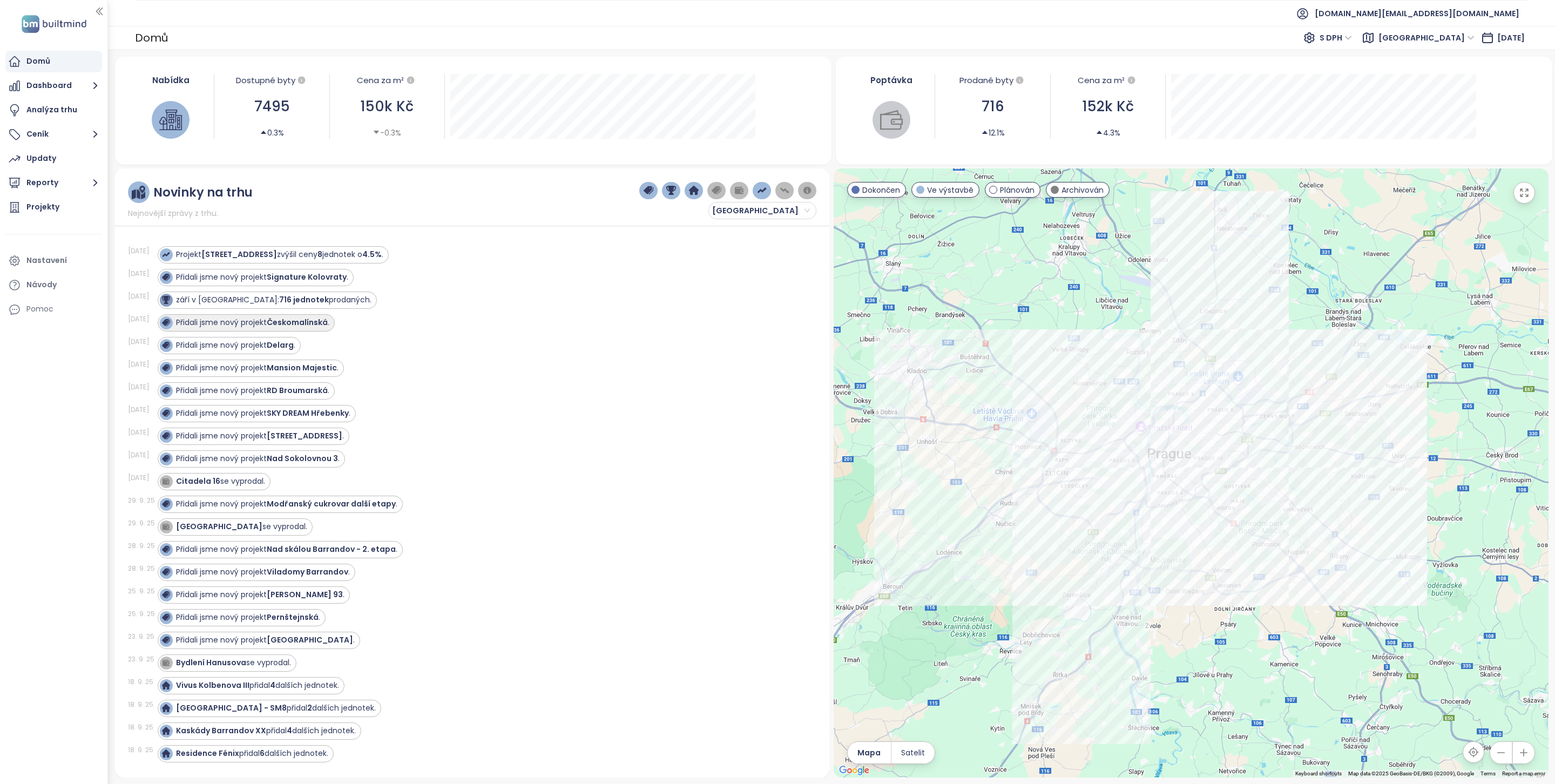
click at [289, 328] on strong "Českomalínská" at bounding box center [297, 322] width 61 height 11
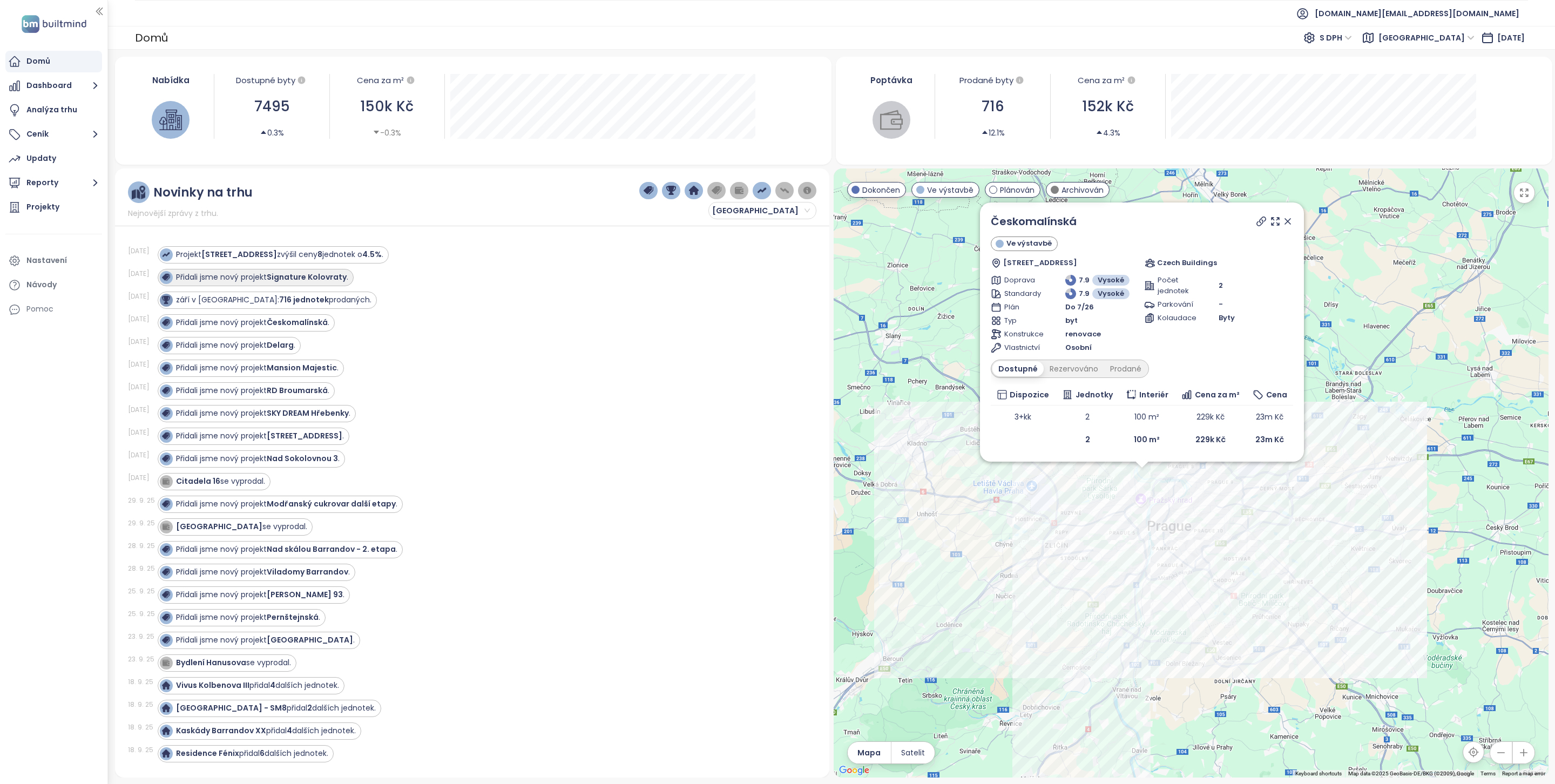
click at [270, 283] on strong "Signature Kolovraty" at bounding box center [306, 277] width 80 height 11
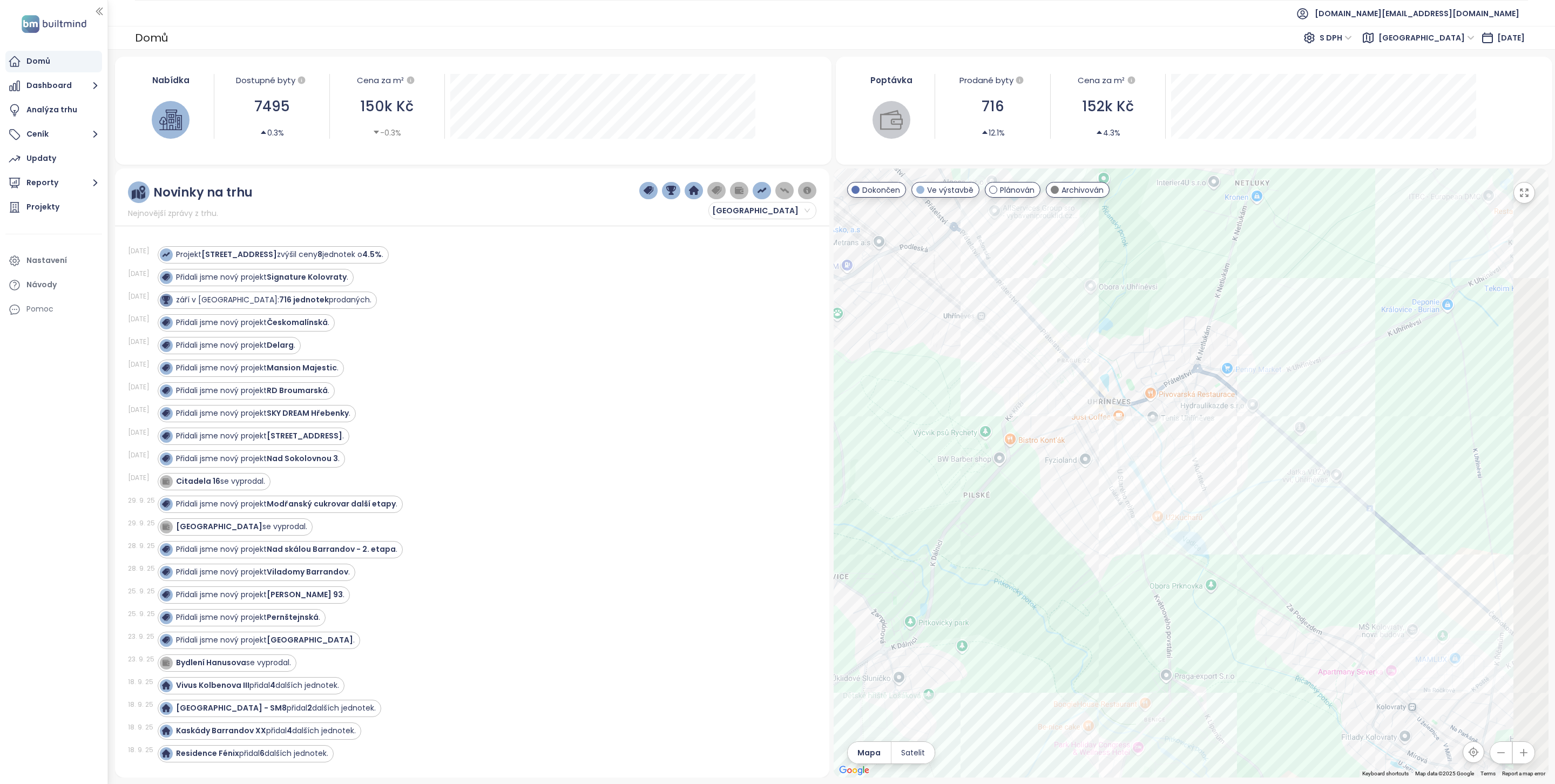
drag, startPoint x: 1387, startPoint y: 605, endPoint x: 1223, endPoint y: 566, distance: 168.6
click at [1223, 566] on div at bounding box center [1191, 473] width 715 height 609
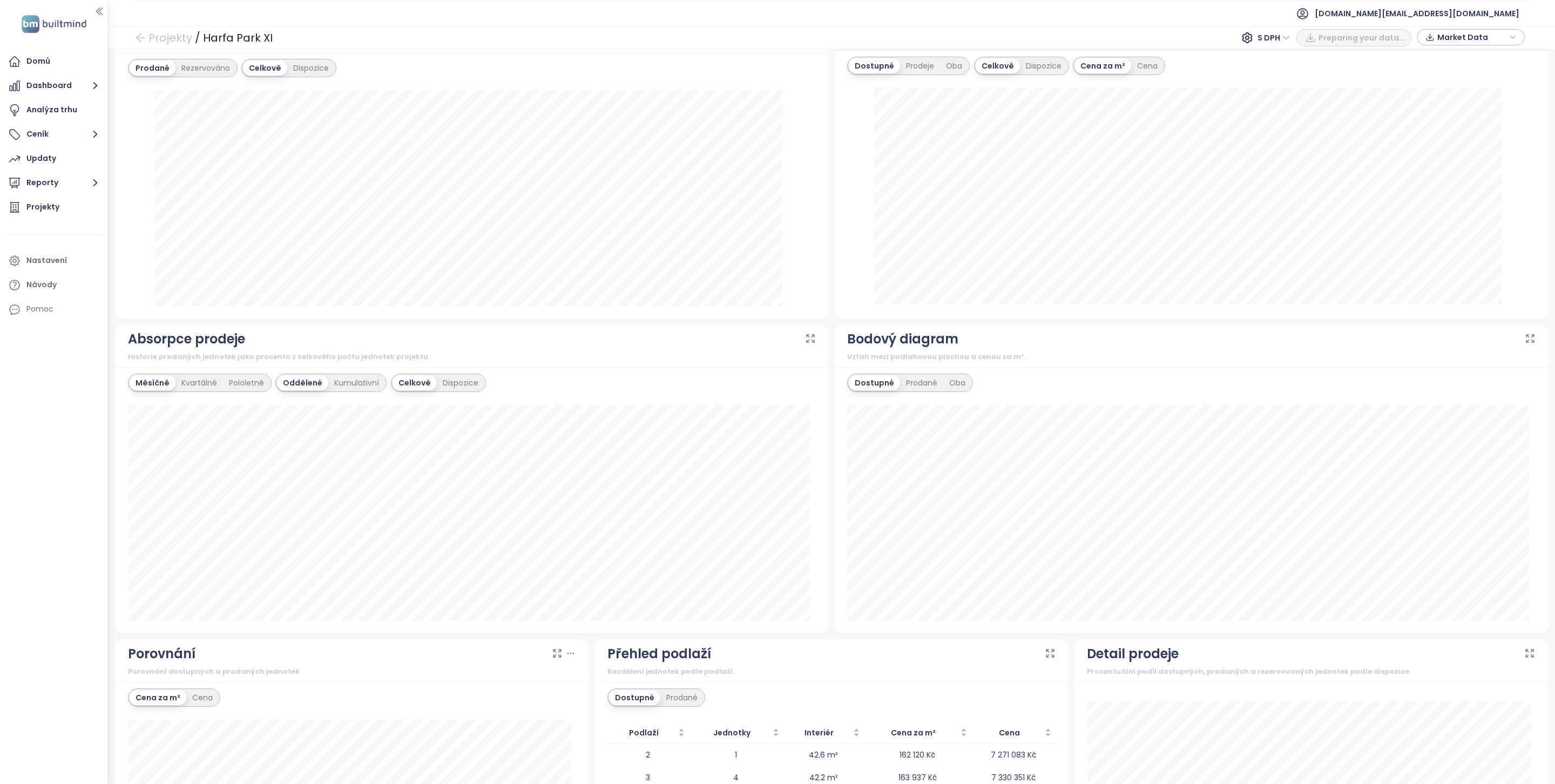
scroll to position [412, 0]
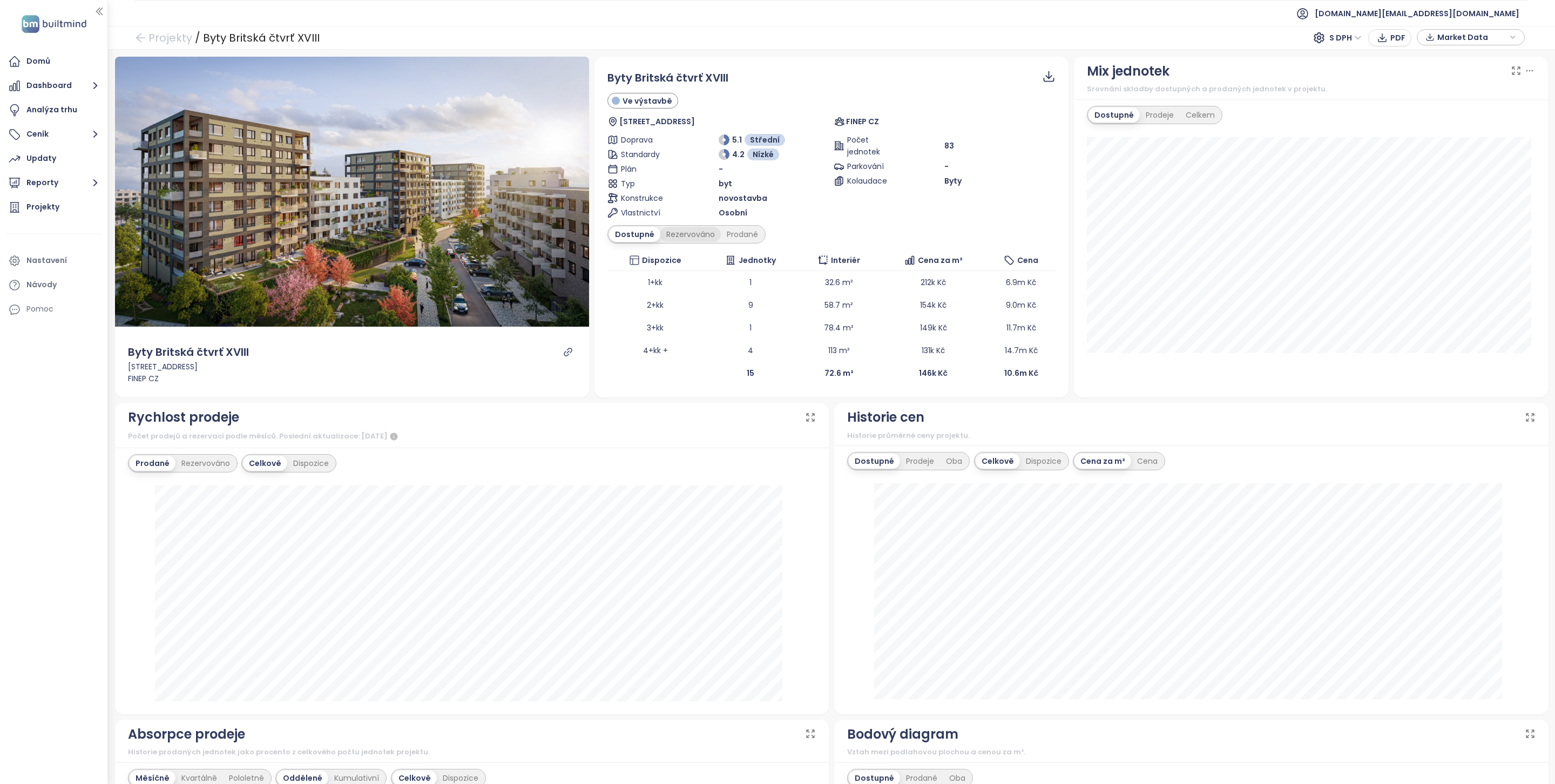
click at [690, 235] on div "Rezervováno" at bounding box center [690, 234] width 61 height 15
click at [740, 237] on div "Prodané" at bounding box center [743, 234] width 43 height 15
click at [622, 238] on div "Dostupné" at bounding box center [633, 234] width 48 height 15
